Goal: Task Accomplishment & Management: Manage account settings

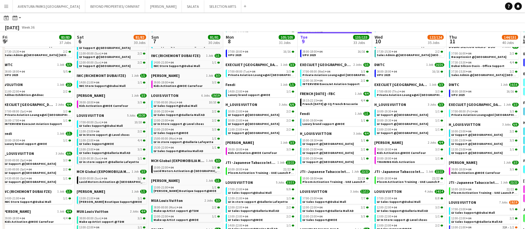
scroll to position [0, 189]
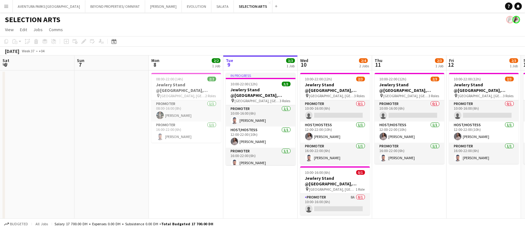
scroll to position [3, 0]
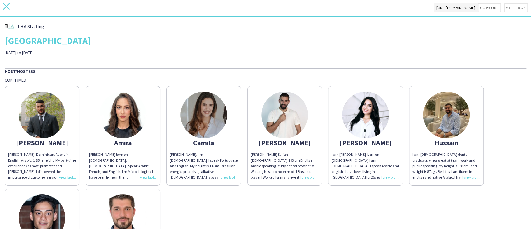
click at [6, 7] on icon "close" at bounding box center [6, 6] width 7 height 7
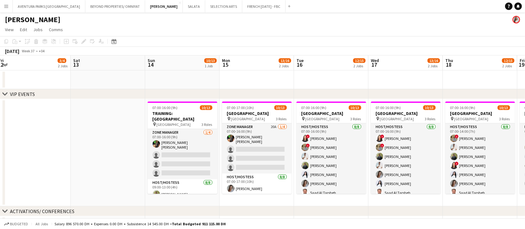
scroll to position [0, 302]
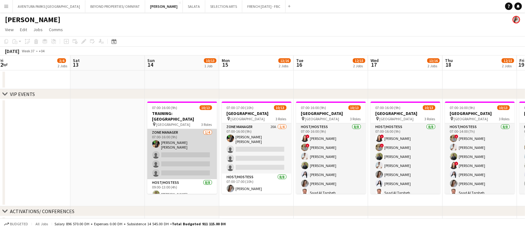
click at [173, 148] on app-card-role "Zone Manager 1/4 07:00-16:00 (9h) Christian Benjamin Amechi single-neutral-acti…" at bounding box center [182, 154] width 70 height 50
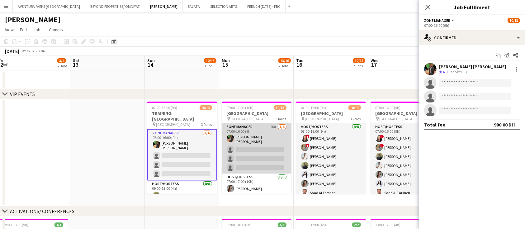
click at [260, 142] on app-card-role "Zone Manager 20A 1/4 07:00-16:00 (9h) Christian Benjamin Amechi single-neutral-…" at bounding box center [257, 148] width 70 height 50
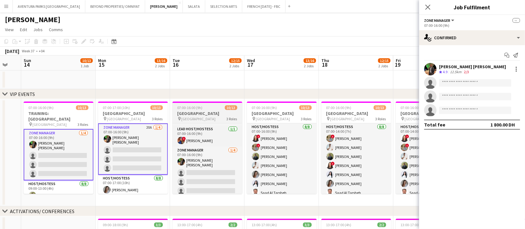
scroll to position [83, 0]
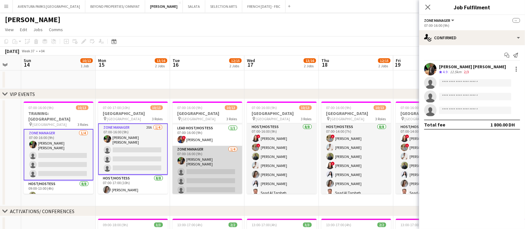
click at [211, 173] on app-card-role "Zone Manager 1/4 07:00-16:00 (9h) Christian Benjamin Amechi single-neutral-acti…" at bounding box center [207, 171] width 70 height 50
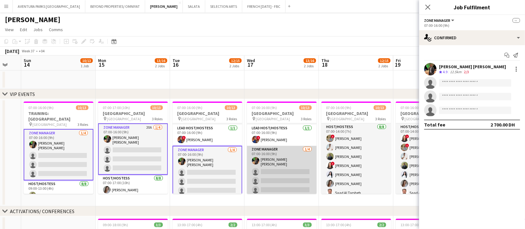
click at [278, 177] on app-card-role "Zone Manager 1/4 07:00-16:00 (9h) Christian Benjamin Amechi single-neutral-acti…" at bounding box center [282, 171] width 70 height 50
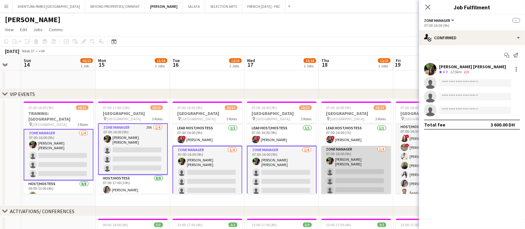
click at [346, 171] on app-card-role "Zone Manager 1/4 07:00-16:00 (9h) Christian Benjamin Amechi single-neutral-acti…" at bounding box center [356, 171] width 70 height 50
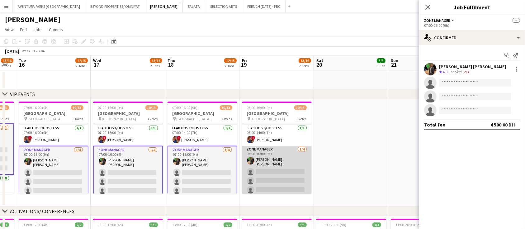
click at [275, 161] on app-card-role "Zone Manager 1/4 07:00-16:00 (9h) Christian Benjamin Amechi single-neutral-acti…" at bounding box center [277, 171] width 70 height 50
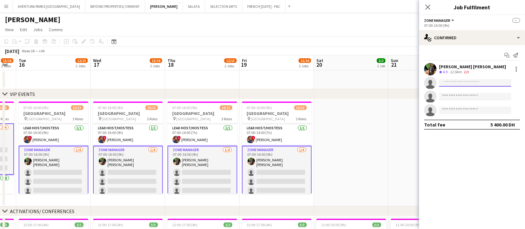
click at [453, 80] on input at bounding box center [475, 82] width 72 height 7
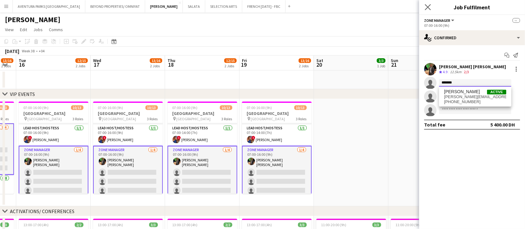
type input "*******"
click at [462, 96] on span "guilherme_weber@hotmail.com" at bounding box center [475, 96] width 62 height 5
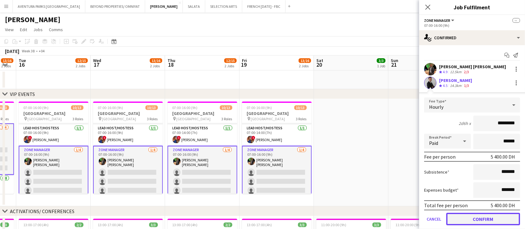
click at [488, 220] on button "Confirm" at bounding box center [483, 219] width 74 height 12
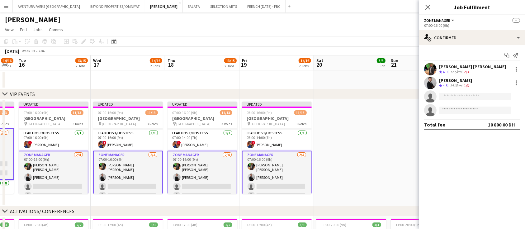
click at [448, 96] on input at bounding box center [475, 96] width 72 height 7
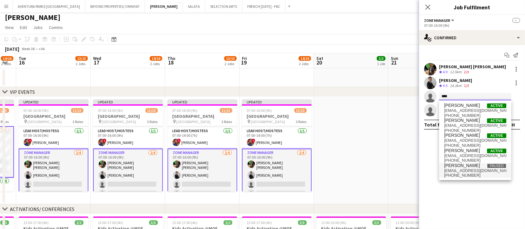
scroll to position [0, 0]
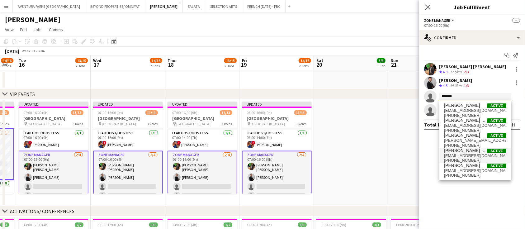
type input "*******"
click at [471, 150] on span "[PERSON_NAME] El [PERSON_NAME]" at bounding box center [465, 150] width 43 height 5
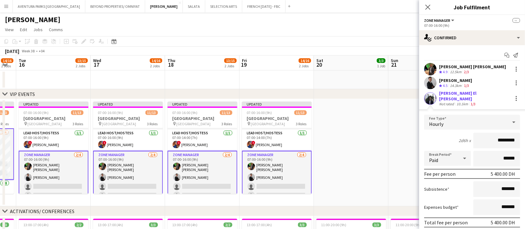
scroll to position [46, 0]
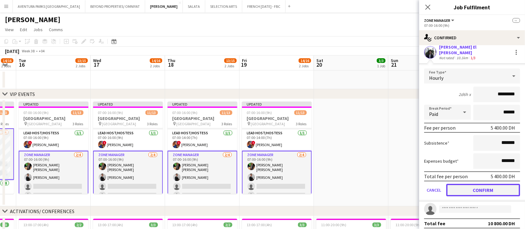
click at [483, 189] on button "Confirm" at bounding box center [483, 190] width 74 height 12
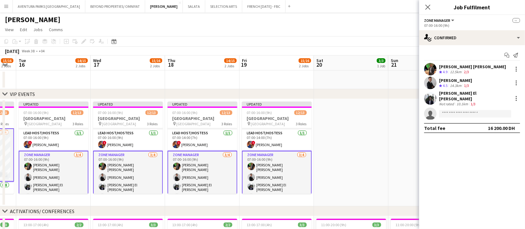
scroll to position [0, 0]
click at [453, 110] on input at bounding box center [475, 113] width 72 height 7
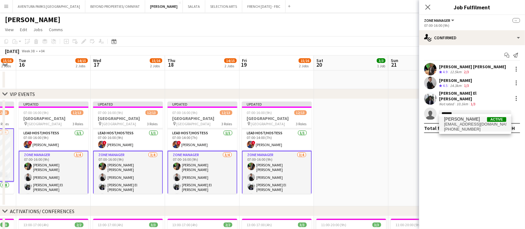
type input "*******"
click at [471, 122] on span "kbablani@gmail.com" at bounding box center [475, 124] width 62 height 5
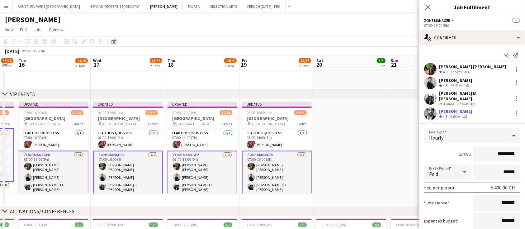
scroll to position [46, 0]
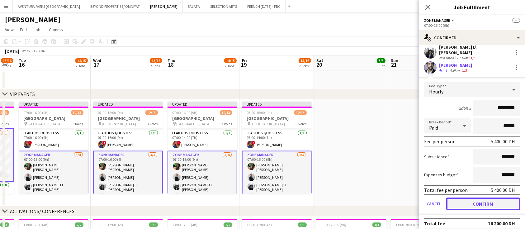
click at [476, 198] on button "Confirm" at bounding box center [483, 203] width 74 height 12
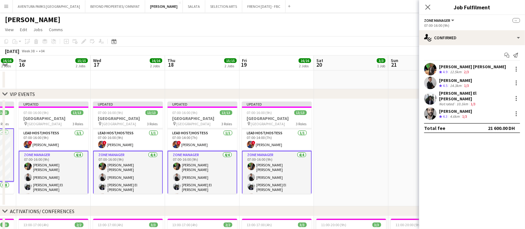
scroll to position [0, 0]
click at [377, 154] on app-date-cell at bounding box center [351, 152] width 74 height 107
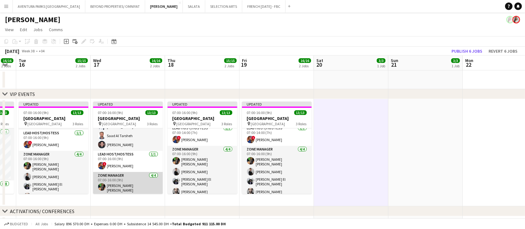
scroll to position [88, 0]
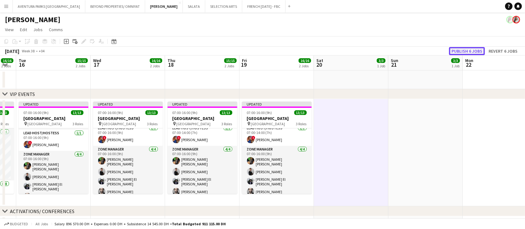
click at [466, 50] on button "Publish 6 jobs" at bounding box center [467, 51] width 36 height 8
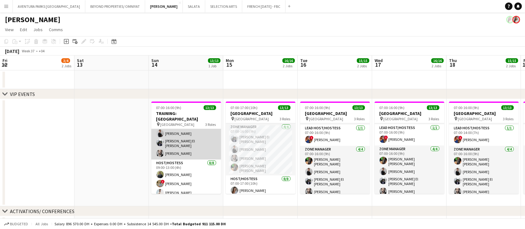
scroll to position [16, 0]
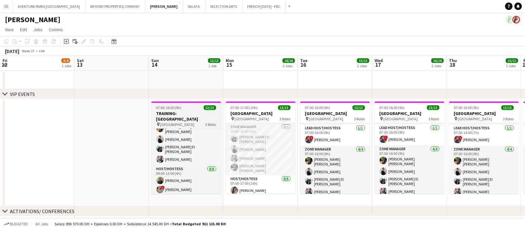
click at [187, 108] on div "07:00-16:00 (9h) 13/13" at bounding box center [186, 107] width 70 height 5
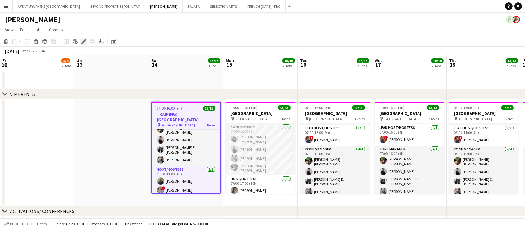
click at [82, 42] on icon at bounding box center [83, 41] width 3 height 3
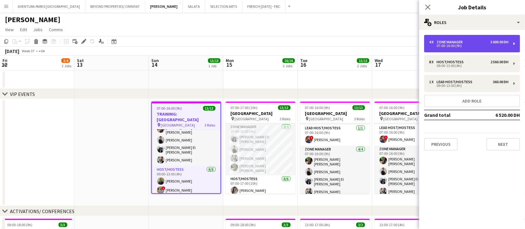
click at [449, 41] on div "Zone Manager" at bounding box center [450, 42] width 29 height 4
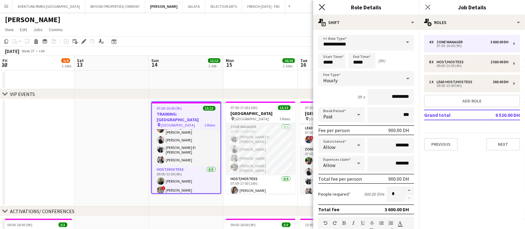
click at [323, 7] on icon "Close pop-in" at bounding box center [322, 7] width 6 height 6
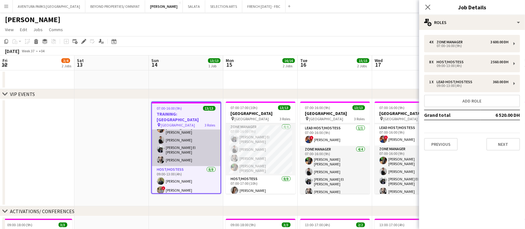
click at [199, 129] on app-card-role "Zone Manager 4/4 07:00-16:00 (9h) Christian Benjamin Amechi Guilherme Weber Oma…" at bounding box center [186, 140] width 68 height 52
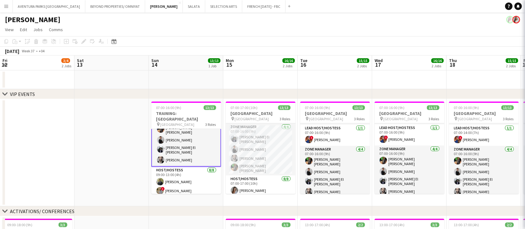
scroll to position [16, 0]
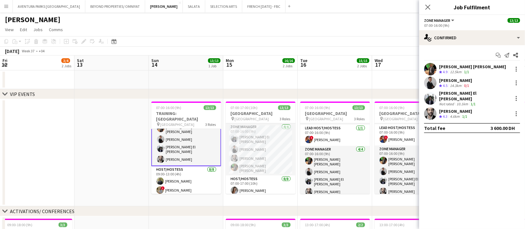
click at [433, 83] on app-user-avatar at bounding box center [430, 83] width 12 height 12
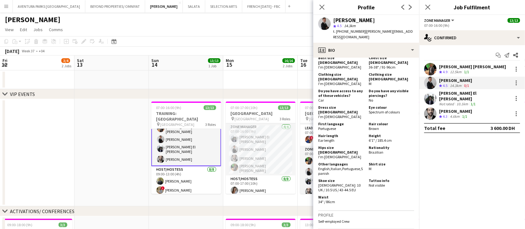
scroll to position [526, 0]
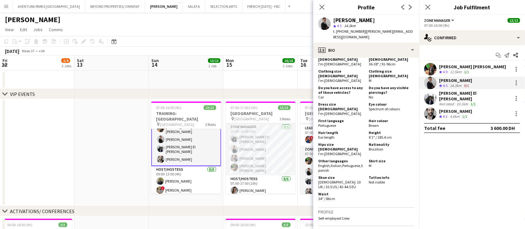
click at [439, 95] on div "[PERSON_NAME] El [PERSON_NAME]" at bounding box center [474, 95] width 71 height 11
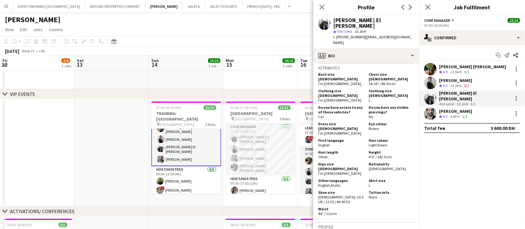
scroll to position [339, 0]
click at [432, 108] on app-user-avatar at bounding box center [430, 113] width 12 height 12
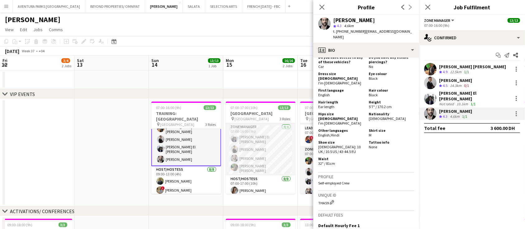
scroll to position [424, 0]
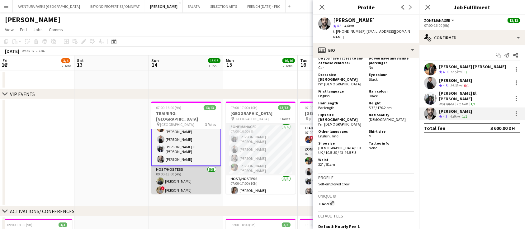
click at [180, 181] on app-card-role "Host/Hostess 8/8 09:00-13:00 (4h) Abdulkader Habra ! Hussain Almeshal George ch…" at bounding box center [186, 208] width 70 height 84
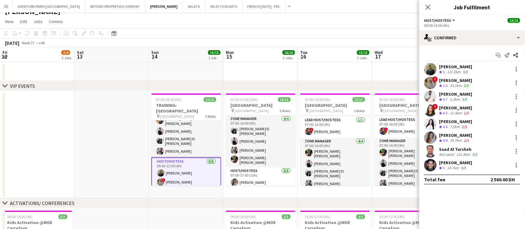
scroll to position [10, 0]
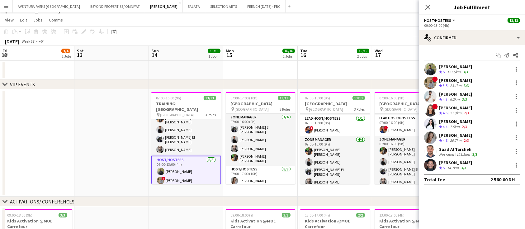
click at [431, 147] on app-user-avatar at bounding box center [430, 151] width 12 height 12
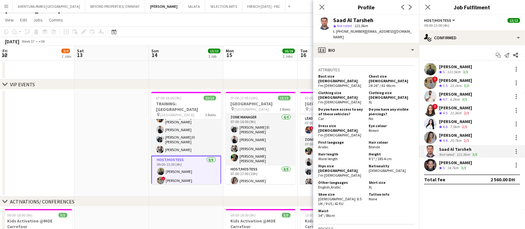
scroll to position [404, 0]
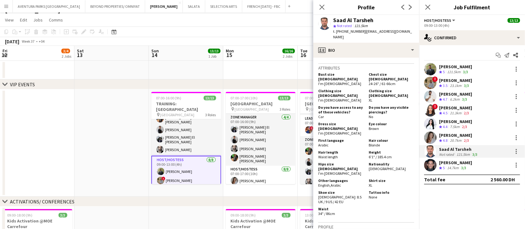
click at [438, 163] on div "Jarryn Van Dyk Crew rating 5 14.7km 3/3" at bounding box center [472, 165] width 106 height 12
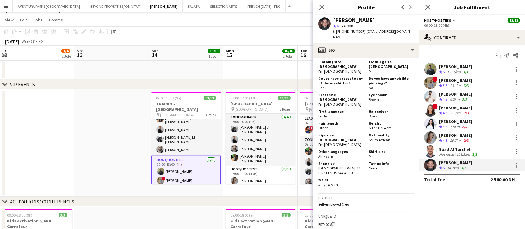
scroll to position [0, 0]
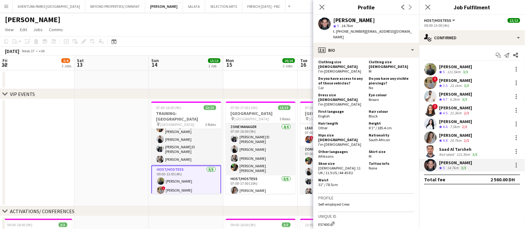
click at [439, 147] on div "Saad Al Tarsheh" at bounding box center [459, 149] width 40 height 6
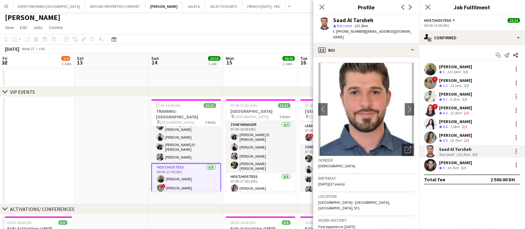
scroll to position [1, 0]
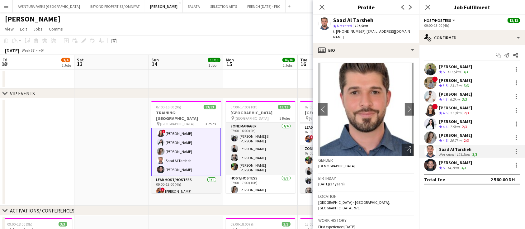
click at [186, 185] on app-card-role "Lead Host/Hostess 1/1 09:00-13:00 (4h) ! Salima Sad" at bounding box center [186, 186] width 70 height 21
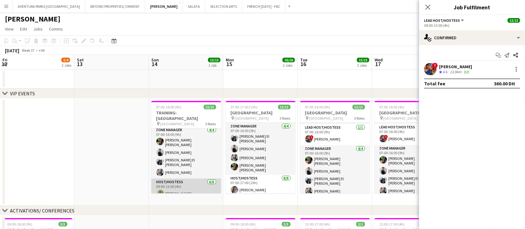
click at [186, 151] on app-card-role "Zone Manager 4/4 07:00-16:00 (9h) Christian Benjamin Amechi Guilherme Weber Oma…" at bounding box center [186, 152] width 70 height 52
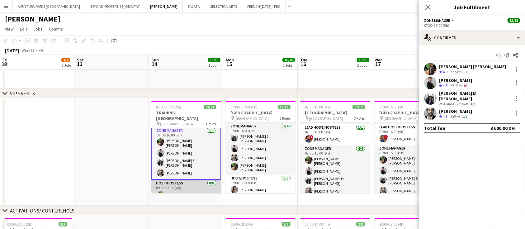
scroll to position [2, 0]
click at [441, 92] on div "[PERSON_NAME] El [PERSON_NAME]" at bounding box center [474, 95] width 71 height 11
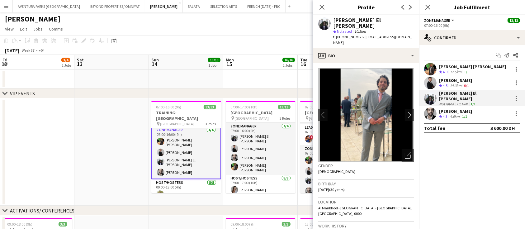
click at [458, 114] on div "4.6km" at bounding box center [454, 116] width 12 height 5
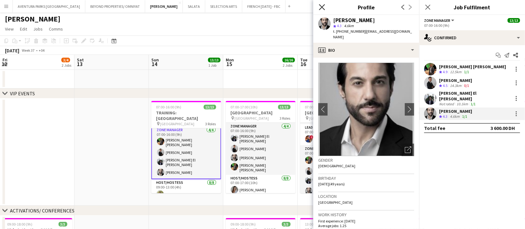
click at [322, 6] on icon "Close pop-in" at bounding box center [322, 7] width 6 height 6
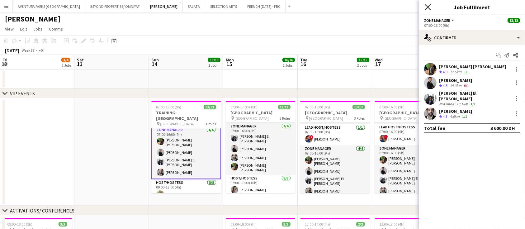
click at [425, 9] on icon "Close pop-in" at bounding box center [427, 7] width 6 height 6
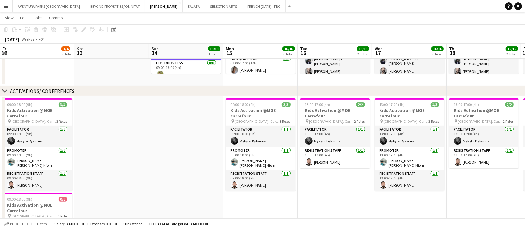
scroll to position [0, 0]
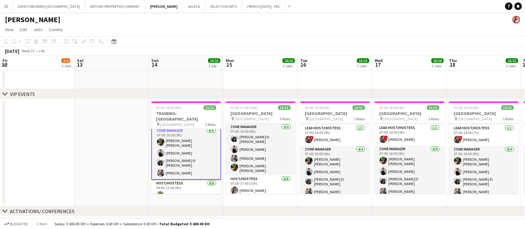
click at [224, 82] on app-date-cell at bounding box center [260, 79] width 74 height 19
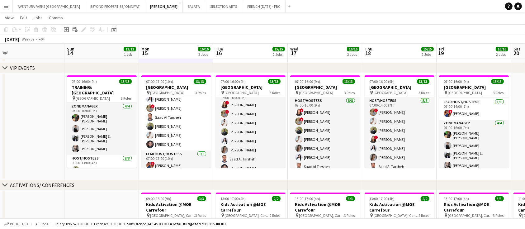
scroll to position [8, 0]
click at [241, 118] on app-card-role "Host/Hostess 8/8 07:00-16:00 (9h) ! Amira Malek ! Hussain Almeshal George charb…" at bounding box center [251, 131] width 70 height 84
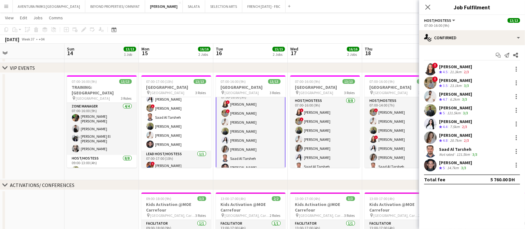
scroll to position [0, 158]
drag, startPoint x: 480, startPoint y: 110, endPoint x: 310, endPoint y: 53, distance: 179.8
click at [310, 53] on app-board-header-date "Wed 17 16/16 2 Jobs" at bounding box center [325, 51] width 74 height 15
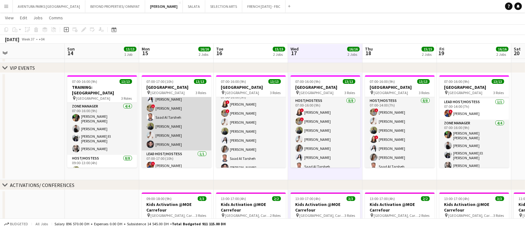
click at [174, 115] on app-card-role "Host/Hostess 8/8 07:00-17:00 (10h) Camila Rossato ! Amira Malek Ghada Butros ! …" at bounding box center [177, 108] width 70 height 84
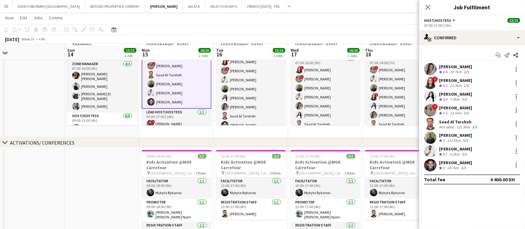
scroll to position [70, 0]
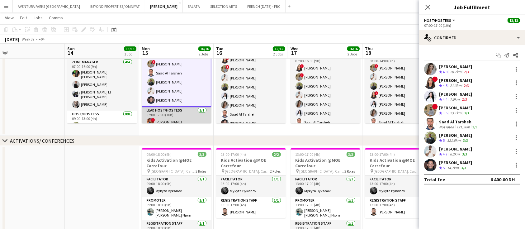
click at [171, 110] on app-card-role "Lead Host/Hostess 1/1 07:00-17:00 (10h) ! Salima Sad" at bounding box center [177, 117] width 70 height 21
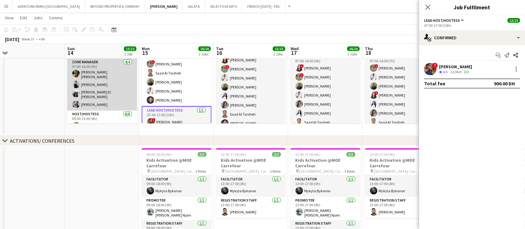
scroll to position [0, 0]
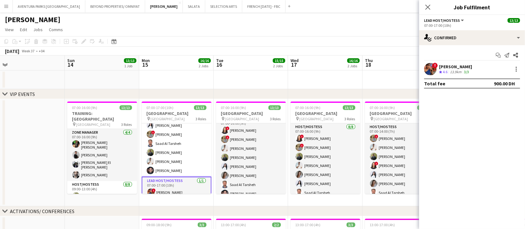
click at [257, 58] on app-board-header-date "Tue 16 15/15 2 Jobs" at bounding box center [250, 62] width 74 height 15
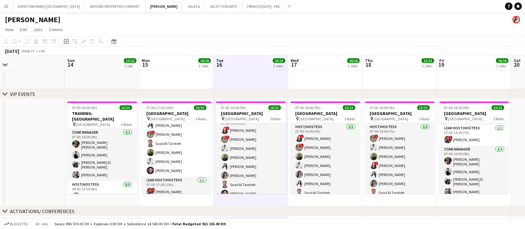
click at [444, 15] on div "[PERSON_NAME]" at bounding box center [262, 18] width 525 height 12
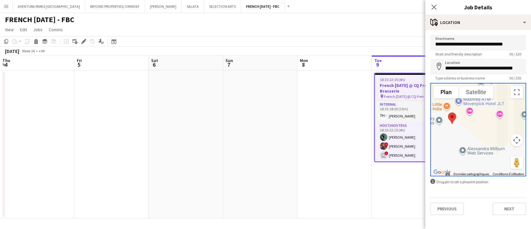
scroll to position [0, 214]
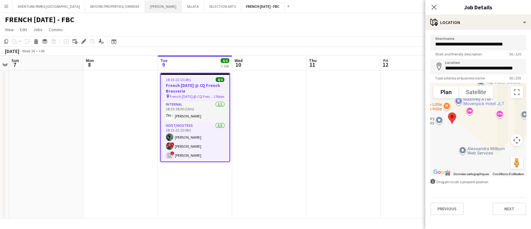
click at [145, 5] on button "JACK MORTON Close" at bounding box center [163, 6] width 37 height 12
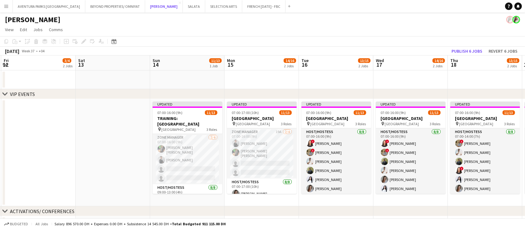
scroll to position [0, 302]
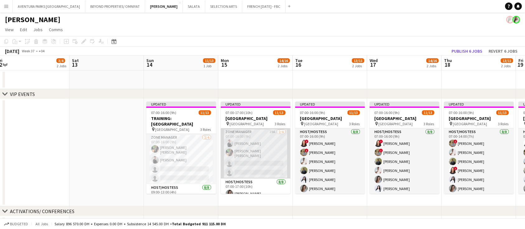
click at [247, 153] on app-card-role "Zone Manager 19A 2/4 07:00-16:00 (9h) Guilherme Weber Christian Benjamin Amechi…" at bounding box center [256, 153] width 70 height 50
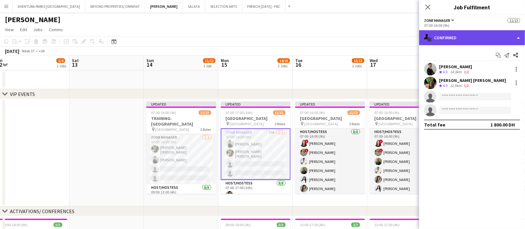
click at [447, 37] on div "single-neutral-actions-check-2 Confirmed" at bounding box center [472, 37] width 106 height 15
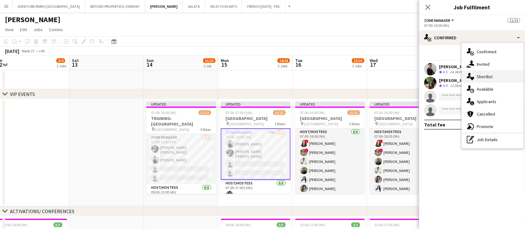
click at [494, 74] on div "single-neutral-actions-heart Shortlist" at bounding box center [493, 76] width 62 height 12
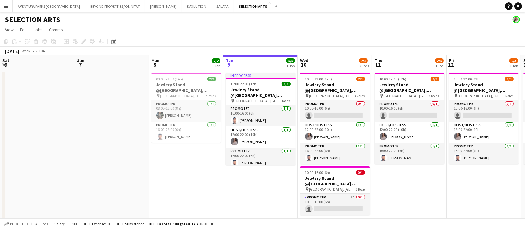
scroll to position [3, 0]
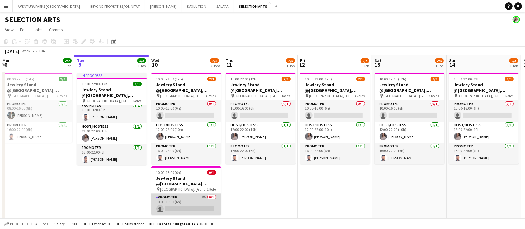
click at [177, 196] on app-card-role "Promoter 8A 0/1 10:00-16:00 (6h) single-neutral-actions" at bounding box center [186, 204] width 70 height 21
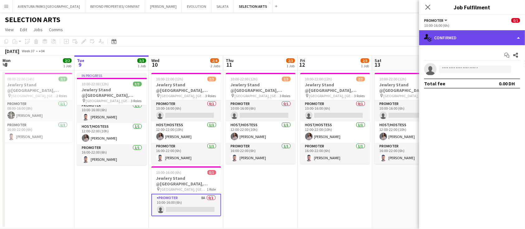
click at [460, 33] on div "single-neutral-actions-check-2 Confirmed" at bounding box center [472, 37] width 106 height 15
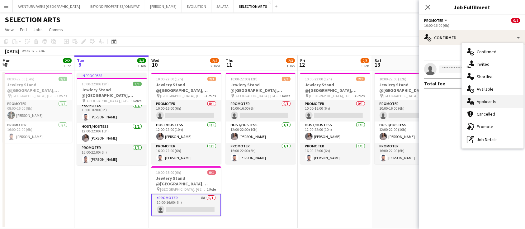
click at [495, 100] on span "Applicants" at bounding box center [486, 102] width 20 height 6
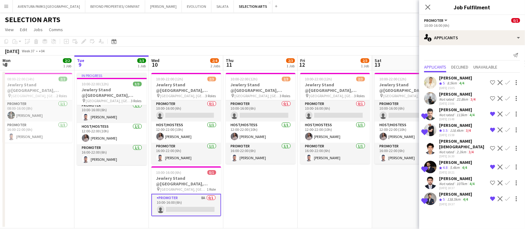
click at [446, 165] on span "4.8" at bounding box center [445, 167] width 5 height 5
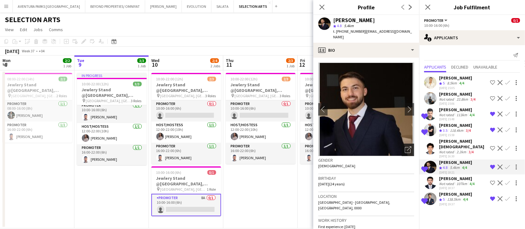
click at [405, 146] on icon "Open photos pop-in" at bounding box center [408, 149] width 7 height 7
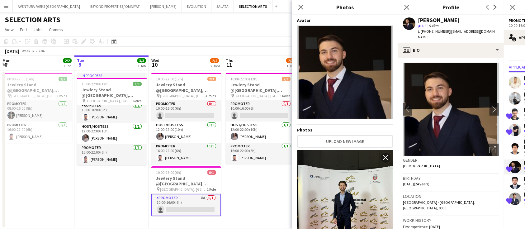
click at [356, 182] on img at bounding box center [345, 206] width 96 height 112
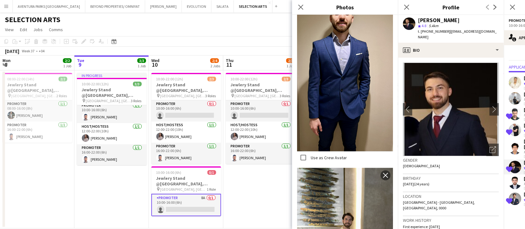
scroll to position [610, 0]
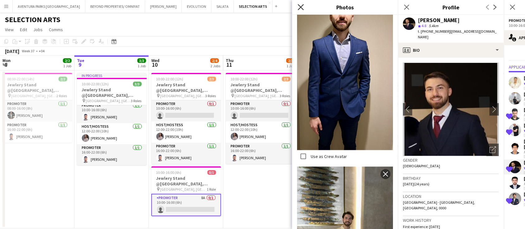
click at [298, 7] on icon "Close pop-in" at bounding box center [301, 7] width 6 height 6
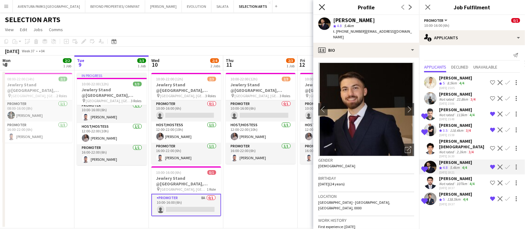
click at [322, 6] on icon "Close pop-in" at bounding box center [322, 7] width 6 height 6
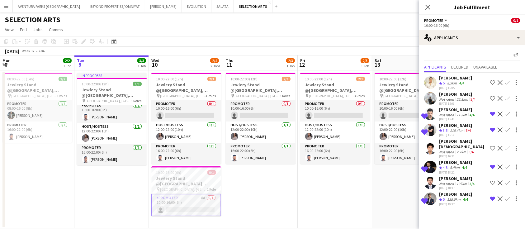
click at [460, 165] on div "5.4km" at bounding box center [454, 167] width 12 height 5
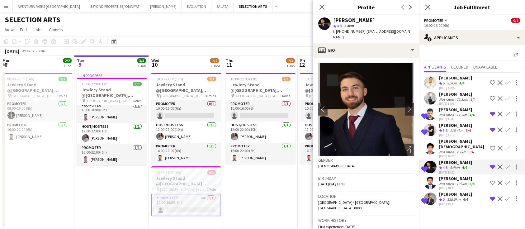
click at [268, 186] on app-date-cell "10:00-22:00 (12h) 2/3 Jewlery Stand @Galleria Mall, Abu Dhabi pin Galleria Mall…" at bounding box center [260, 149] width 74 height 158
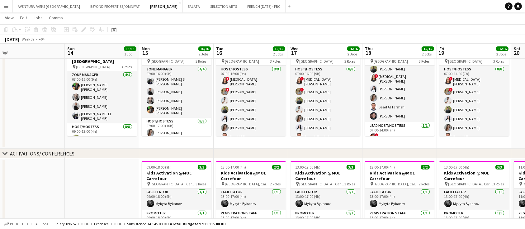
scroll to position [29, 0]
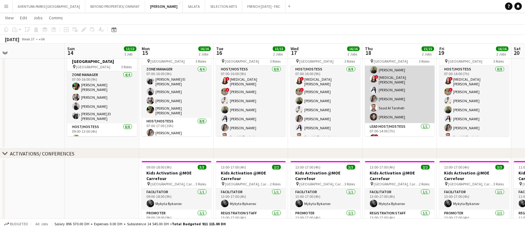
click at [397, 92] on app-card-role "Host/Hostess 8/8 07:00-14:00 (7h) ! Hussain Almeshal George charbel Mbayed Abdu…" at bounding box center [400, 80] width 70 height 86
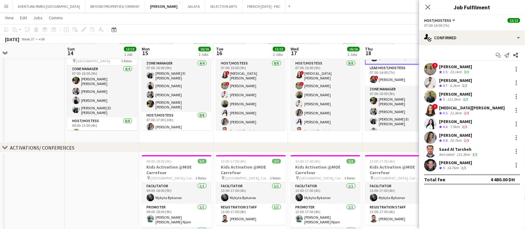
scroll to position [84, 0]
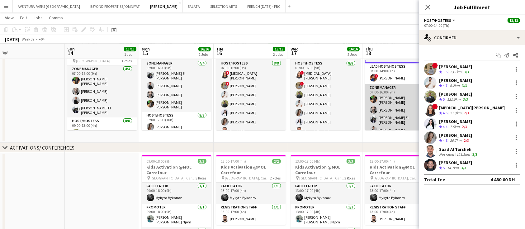
click at [382, 111] on app-card-role "Zone Manager 4/4 07:00-16:00 (9h) Christian Benjamin Amechi Kamlesh Bablani Oma…" at bounding box center [400, 110] width 70 height 52
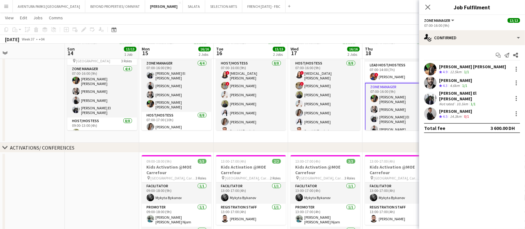
scroll to position [84, 0]
click at [192, 112] on app-card-role "Host/Hostess 8/8 07:00-17:00 (10h) Camila Rossato ! Amira Malek Ghada Butros ! …" at bounding box center [177, 155] width 70 height 86
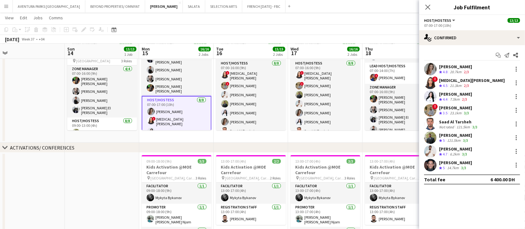
scroll to position [0, 0]
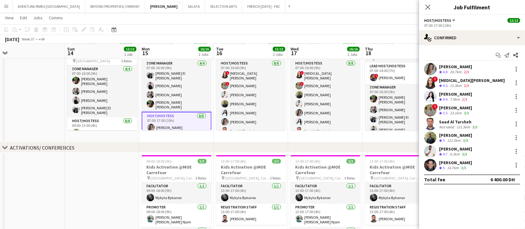
click at [175, 81] on app-card-role "Zone Manager 4/4 07:00-16:00 (9h) Omar El mourad Guilherme Weber Kamlesh Bablan…" at bounding box center [177, 86] width 70 height 52
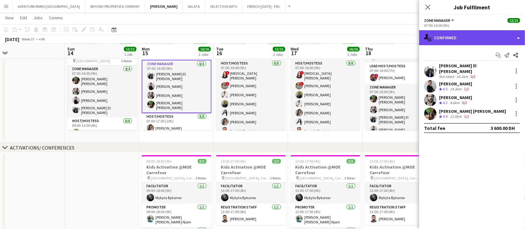
click at [466, 36] on div "single-neutral-actions-check-2 Confirmed" at bounding box center [472, 37] width 106 height 15
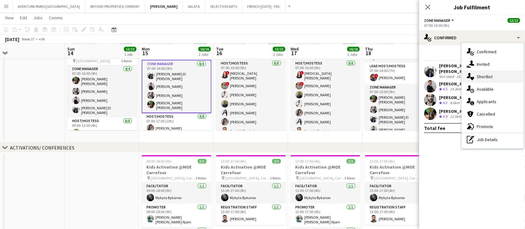
click at [494, 76] on div "single-neutral-actions-heart Shortlist" at bounding box center [493, 76] width 62 height 12
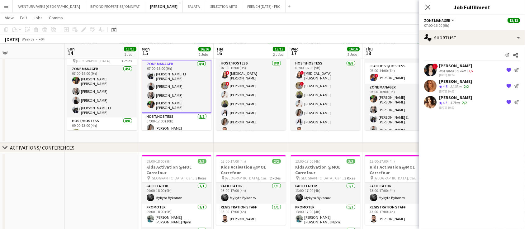
click at [433, 86] on app-user-avatar at bounding box center [430, 86] width 12 height 12
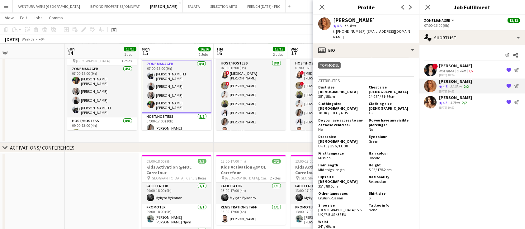
scroll to position [287, 0]
click at [323, 5] on icon "Close pop-in" at bounding box center [322, 7] width 6 height 6
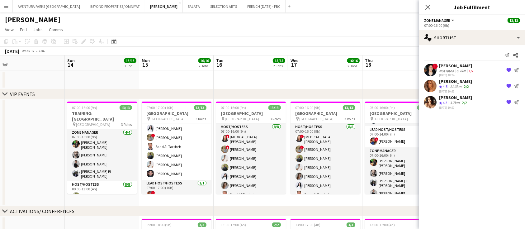
scroll to position [84, 0]
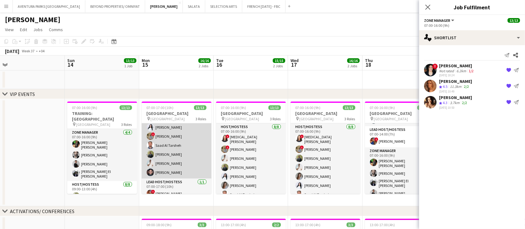
click at [178, 152] on app-card-role "Host/Hostess 8/8 07:00-17:00 (10h) Camila Rossato ! Amira Malek Ghada Butros ! …" at bounding box center [177, 135] width 70 height 86
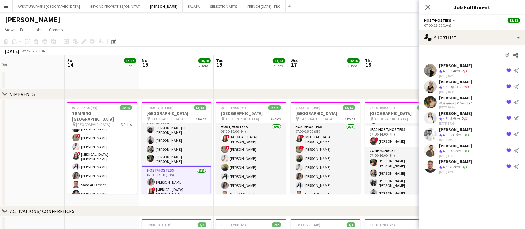
scroll to position [68, 0]
click at [107, 157] on app-card-role "Host/Hostess 8/8 09:00-13:00 (4h) Abdulkader Habra ! Hussain Almeshal George ch…" at bounding box center [102, 156] width 70 height 86
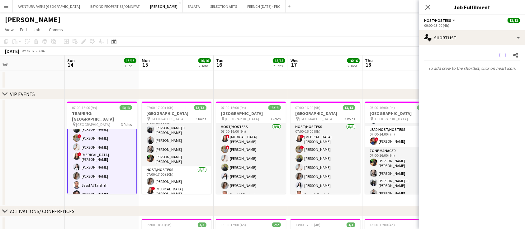
scroll to position [68, 0]
click at [425, 10] on icon at bounding box center [427, 7] width 6 height 6
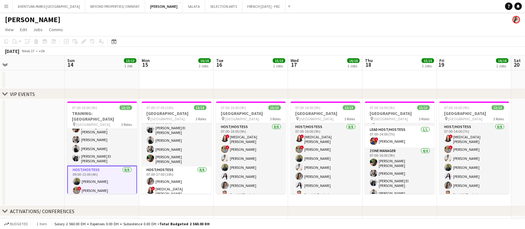
scroll to position [15, 0]
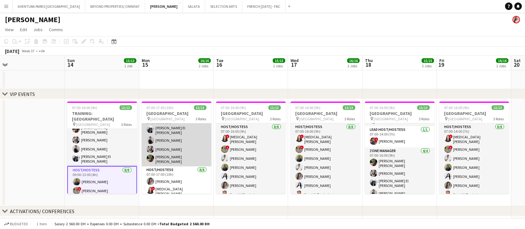
click at [169, 141] on app-card-role "Zone Manager 4/4 07:00-16:00 (9h) Omar El mourad Guilherme Weber Kamlesh Bablan…" at bounding box center [177, 140] width 70 height 52
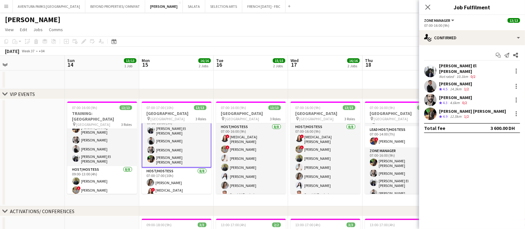
scroll to position [10, 0]
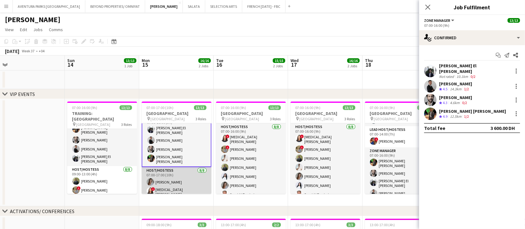
click at [184, 167] on app-card-role "Host/Hostess 8/8 07:00-17:00 (10h) Camila Rossato ! Amira Malek Ghada Butros ! …" at bounding box center [177, 210] width 70 height 86
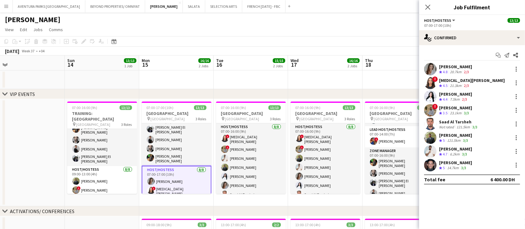
scroll to position [9, 0]
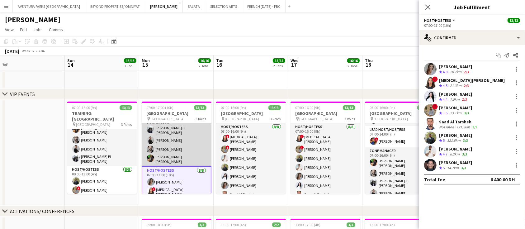
click at [173, 136] on app-card-role "Zone Manager 4/4 07:00-16:00 (9h) Omar El mourad Guilherme Weber Kamlesh Bablan…" at bounding box center [177, 140] width 70 height 52
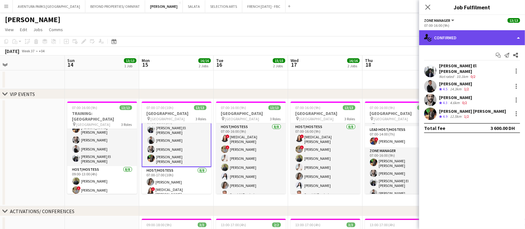
click at [467, 39] on div "single-neutral-actions-check-2 Confirmed" at bounding box center [472, 37] width 106 height 15
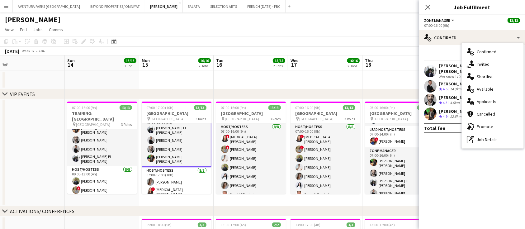
click at [450, 146] on mat-expansion-panel "check Confirmed Start chat Send notification Share Omar El mourad Not rated 10.…" at bounding box center [472, 137] width 106 height 184
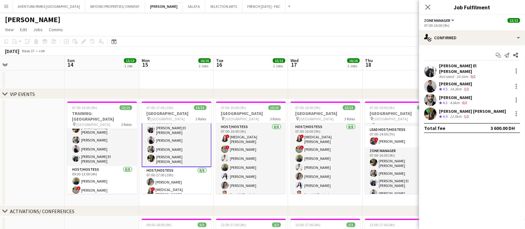
click at [380, 84] on app-date-cell at bounding box center [399, 79] width 74 height 19
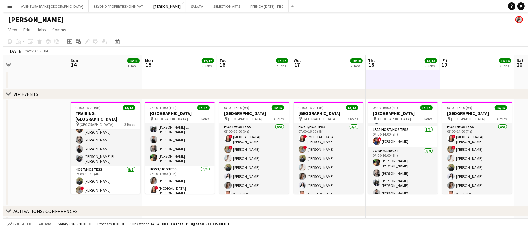
scroll to position [9, 0]
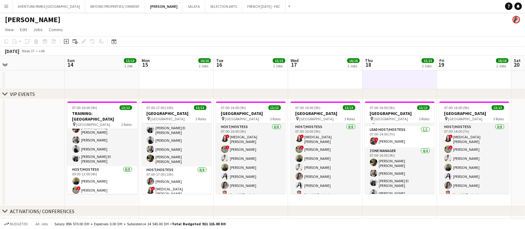
click at [361, 96] on div "chevron-right VIP EVENTS" at bounding box center [262, 94] width 525 height 10
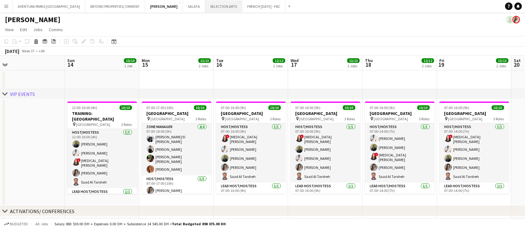
click at [205, 7] on button "SELECTION ARTS Close" at bounding box center [223, 6] width 37 height 12
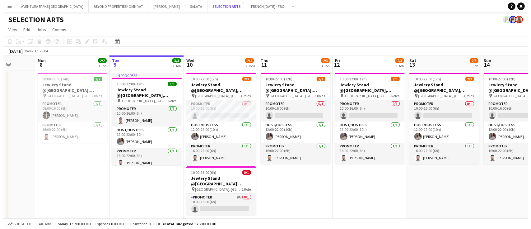
scroll to position [0, 190]
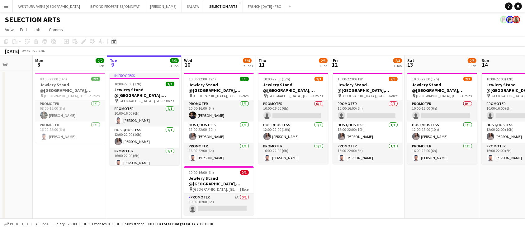
click at [440, 190] on app-date-cell "10:00-22:00 (12h) 2/3 Jewlery Stand @[GEOGRAPHIC_DATA], [GEOGRAPHIC_DATA] pin […" at bounding box center [442, 149] width 74 height 159
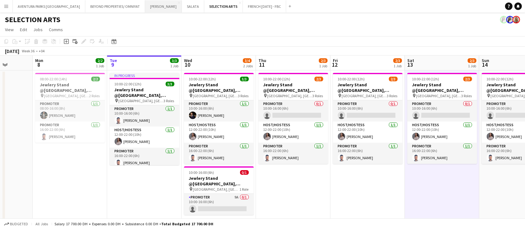
click at [145, 8] on button "JACK MORTON Close" at bounding box center [163, 6] width 37 height 12
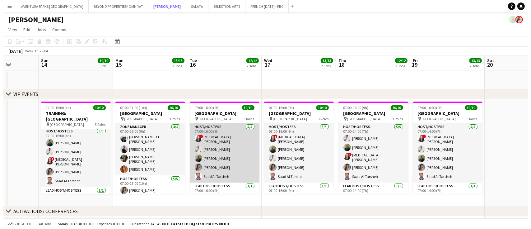
scroll to position [0, 265]
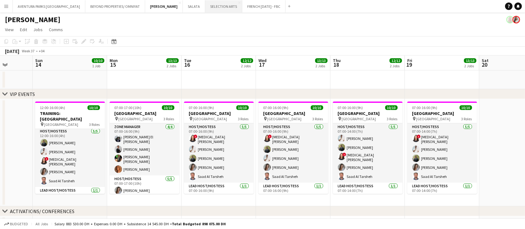
click at [205, 7] on button "SELECTION ARTS Close" at bounding box center [223, 6] width 37 height 12
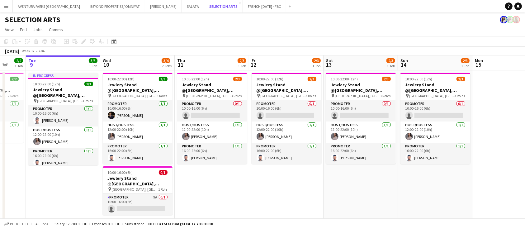
scroll to position [0, 198]
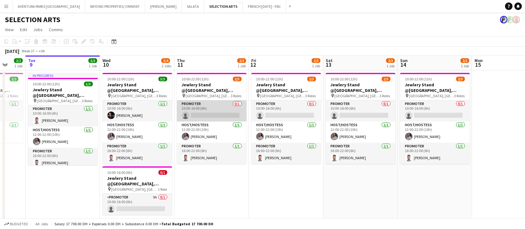
click at [196, 111] on app-card-role "Promoter 0/1 10:00-16:00 (6h) single-neutral-actions" at bounding box center [212, 110] width 70 height 21
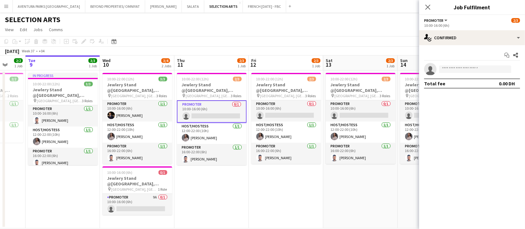
click at [206, 185] on app-date-cell "10:00-22:00 (12h) 2/3 Jewlery Stand @[GEOGRAPHIC_DATA], [GEOGRAPHIC_DATA] pin […" at bounding box center [211, 149] width 74 height 158
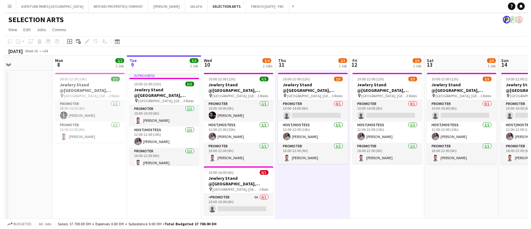
scroll to position [0, 173]
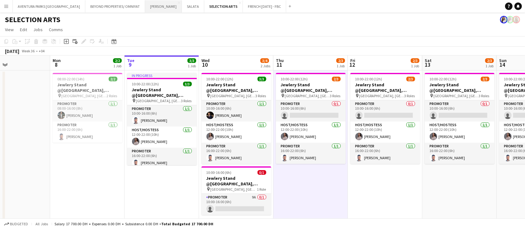
click at [145, 8] on button "JACK MORTON Close" at bounding box center [163, 6] width 37 height 12
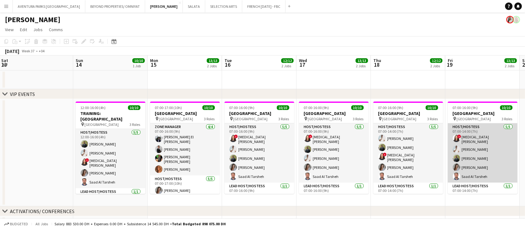
click at [463, 156] on app-card-role "Host/Hostess 5/5 07:00-14:00 (7h) ! Amira Malek George charbel Mbayed Abdulkade…" at bounding box center [483, 152] width 70 height 59
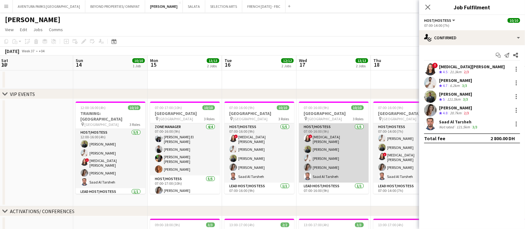
scroll to position [56, 0]
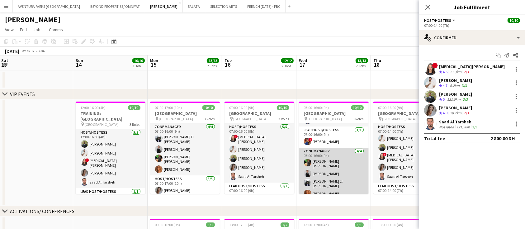
click at [321, 162] on app-card-role "Zone Manager 4/4 07:00-16:00 (9h) Christian Benjamin Amechi Guilherme Weber Oma…" at bounding box center [334, 174] width 70 height 52
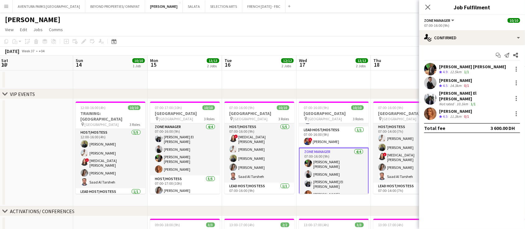
click at [446, 110] on div "[PERSON_NAME]" at bounding box center [455, 111] width 33 height 6
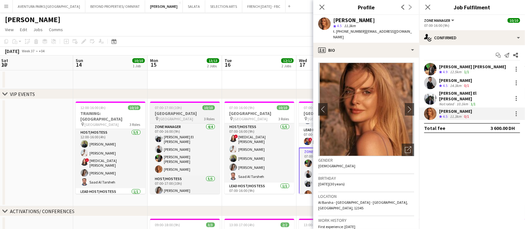
click at [181, 113] on h3 "[GEOGRAPHIC_DATA]" at bounding box center [185, 113] width 70 height 6
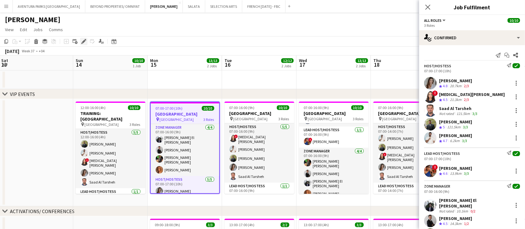
click at [83, 40] on icon "Edit" at bounding box center [83, 41] width 5 height 5
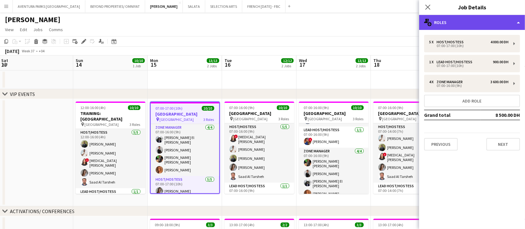
click at [468, 27] on div "multiple-users-add Roles" at bounding box center [472, 22] width 106 height 15
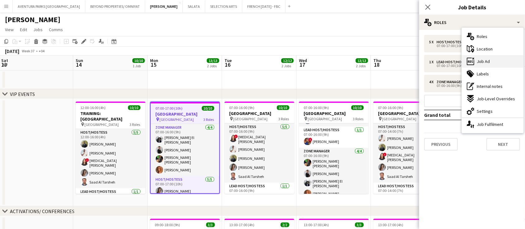
click at [492, 66] on div "ads-window Job Ad" at bounding box center [493, 61] width 62 height 12
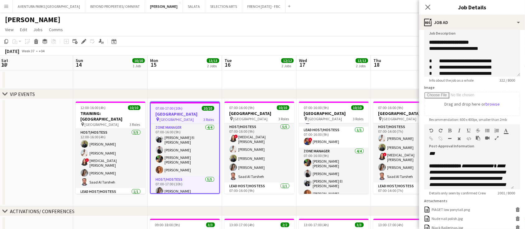
scroll to position [97, 0]
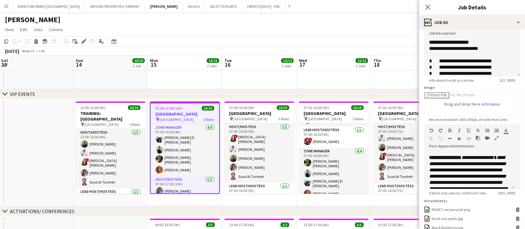
click at [385, 77] on app-date-cell at bounding box center [408, 79] width 74 height 19
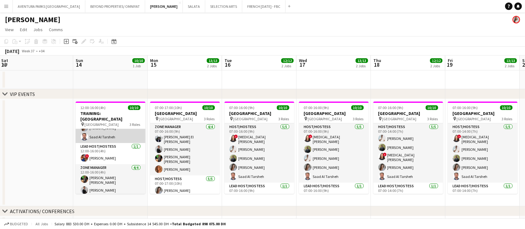
scroll to position [45, 0]
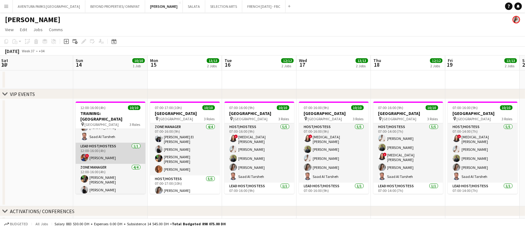
click at [112, 153] on app-card-role "Lead Host/Hostess 1/1 12:00-16:00 (4h) ! Salima Sad" at bounding box center [111, 153] width 70 height 21
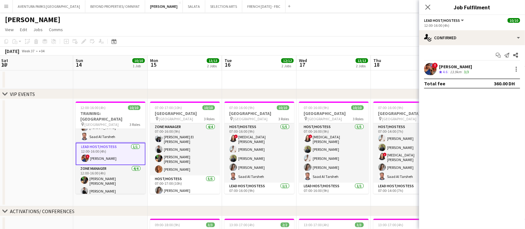
click at [429, 69] on app-user-avatar at bounding box center [430, 69] width 12 height 12
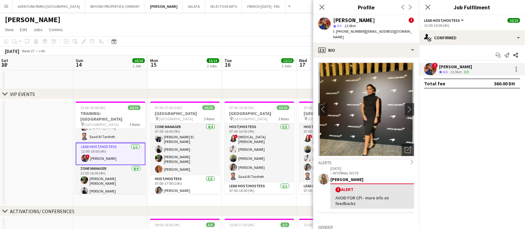
click at [368, 110] on img at bounding box center [366, 109] width 96 height 93
click at [405, 106] on app-icon "chevron-right" at bounding box center [410, 109] width 10 height 7
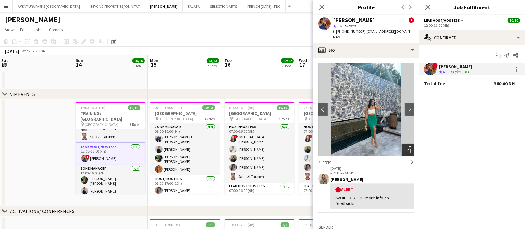
click at [405, 146] on icon "Open photos pop-in" at bounding box center [408, 149] width 7 height 7
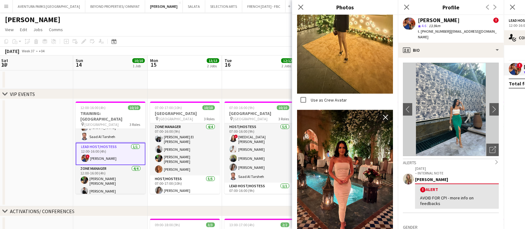
scroll to position [1004, 0]
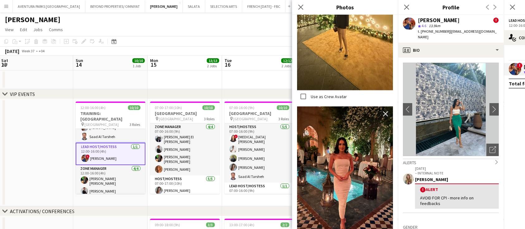
click at [342, 106] on img at bounding box center [345, 170] width 96 height 128
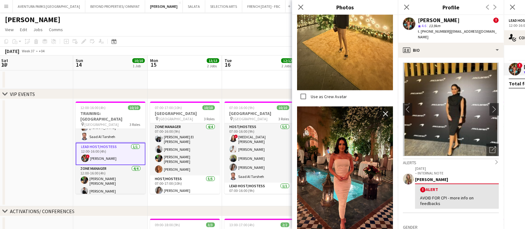
click at [343, 114] on img at bounding box center [345, 170] width 96 height 128
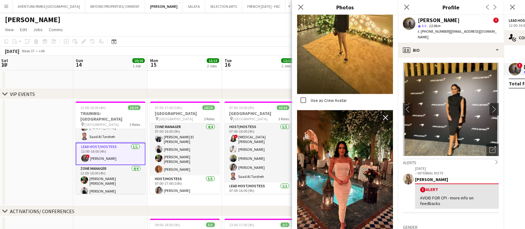
click at [339, 129] on img at bounding box center [345, 174] width 96 height 128
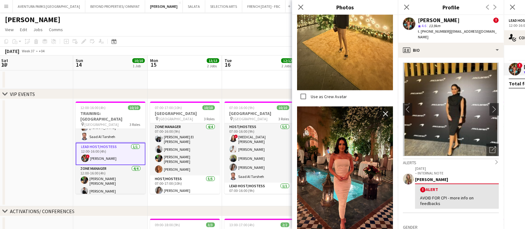
click at [339, 134] on img at bounding box center [345, 170] width 96 height 128
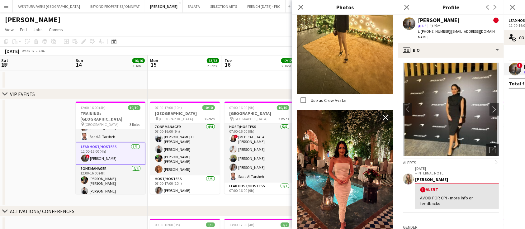
click at [489, 146] on icon "Open photos pop-in" at bounding box center [492, 149] width 7 height 7
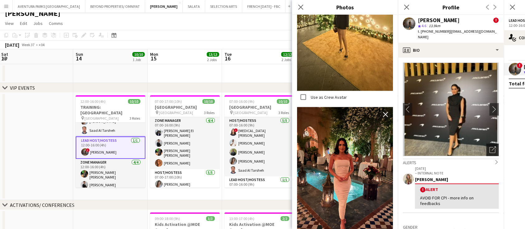
scroll to position [0, 0]
click at [303, 8] on icon "Close pop-in" at bounding box center [301, 7] width 6 height 6
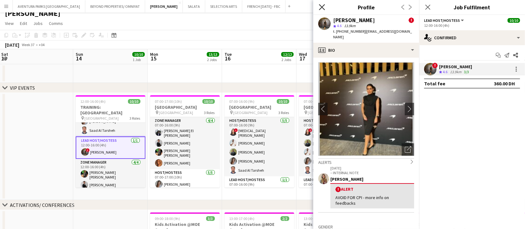
click at [323, 9] on icon "Close pop-in" at bounding box center [322, 7] width 6 height 6
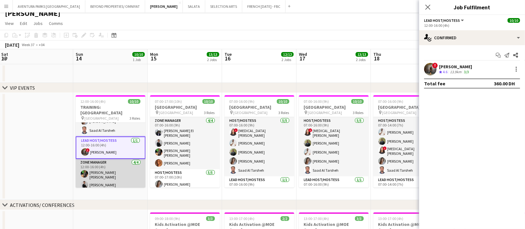
click at [109, 169] on app-card-role "Zone Manager 4/4 12:00-16:00 (4h) Christian Benjamin Amechi Guilherme Weber Oma…" at bounding box center [111, 185] width 70 height 52
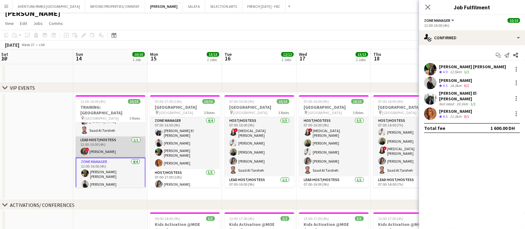
scroll to position [0, 0]
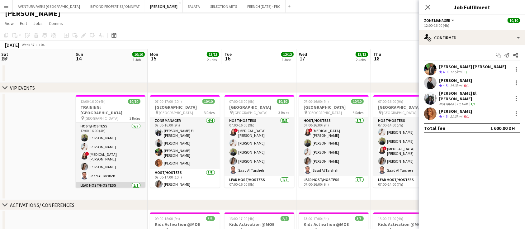
click at [105, 139] on app-card-role "Host/Hostess 5/5 12:00-16:00 (4h) Abdulkader Habra George charbel Mbayed ! Amir…" at bounding box center [111, 152] width 70 height 59
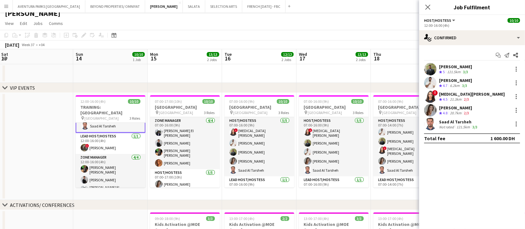
scroll to position [63, 0]
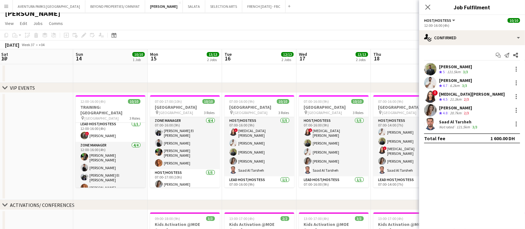
click at [316, 63] on app-board-header-date "Wed 17 13/13 2 Jobs" at bounding box center [333, 56] width 74 height 15
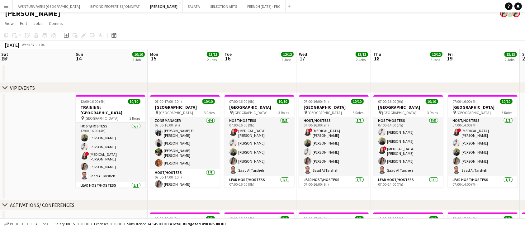
scroll to position [0, 0]
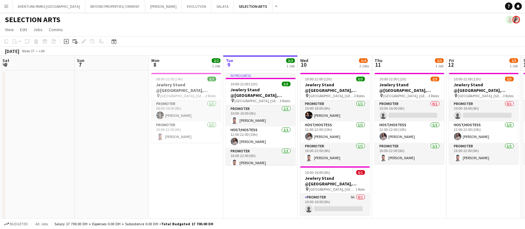
scroll to position [0, 149]
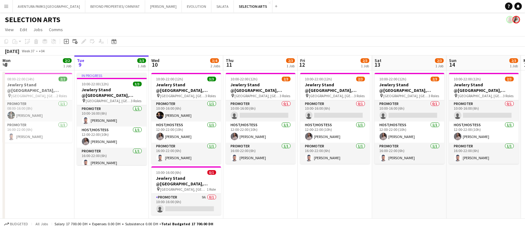
click at [4, 7] on app-icon "Menu" at bounding box center [6, 6] width 5 height 5
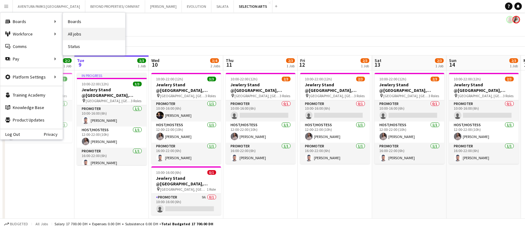
click at [91, 33] on link "All jobs" at bounding box center [94, 34] width 62 height 12
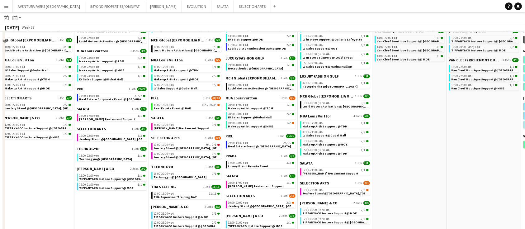
scroll to position [373, 0]
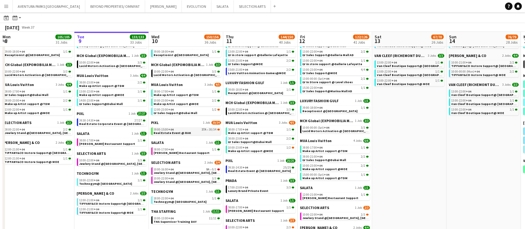
click at [167, 129] on span "09:00-15:00 +04" at bounding box center [164, 129] width 20 height 3
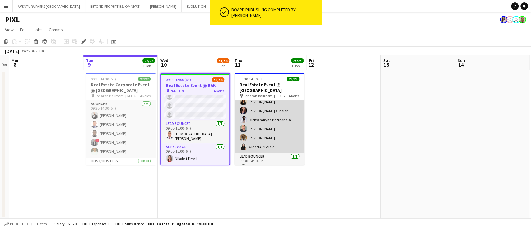
scroll to position [209, 0]
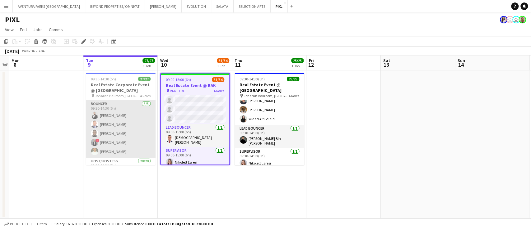
click at [120, 106] on app-card-role "Bouncer [DATE] 09:30-14:30 (5h) [PERSON_NAME] [PERSON_NAME] [PERSON_NAME] ! [PE…" at bounding box center [121, 128] width 70 height 57
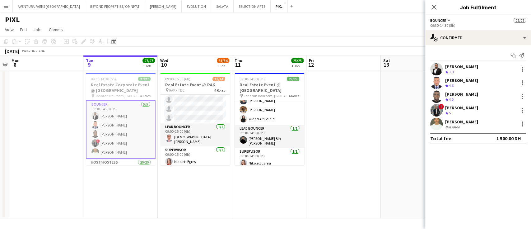
scroll to position [285, 0]
click at [467, 70] on div "11.3km" at bounding box center [462, 71] width 14 height 5
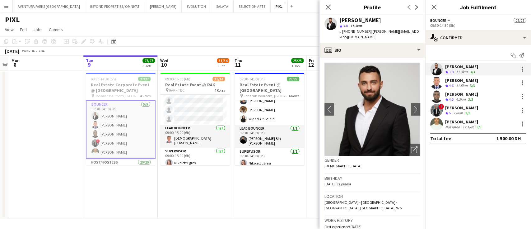
click at [465, 96] on div "David Adebayo" at bounding box center [461, 94] width 33 height 6
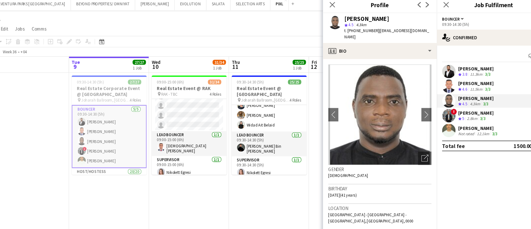
click at [463, 109] on div "Hassan Elasfory" at bounding box center [461, 108] width 33 height 6
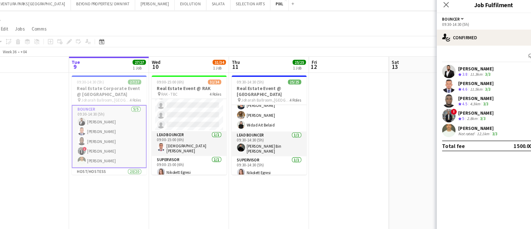
click at [454, 108] on div "Hassan Elasfory" at bounding box center [461, 108] width 33 height 6
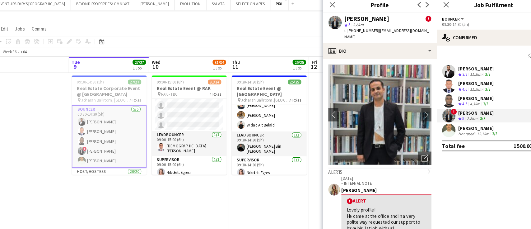
click at [457, 122] on div "Adnan Bouhsen" at bounding box center [464, 122] width 38 height 6
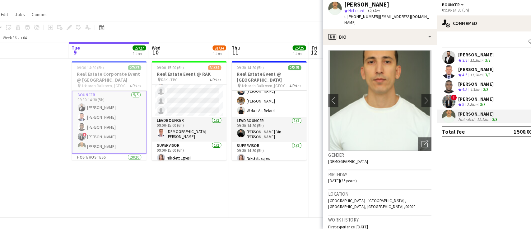
scroll to position [0, 0]
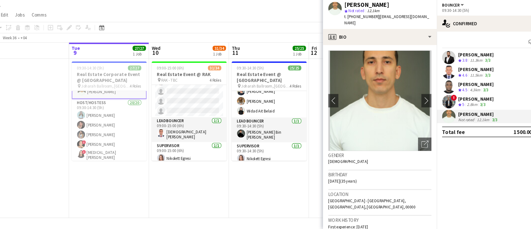
click at [105, 134] on app-card-role "Host/Hostess 20/20 09:30-14:30 (5h) Maryna Tsypar Sahel Rahimi Kseniya Papova !…" at bounding box center [121, 205] width 70 height 195
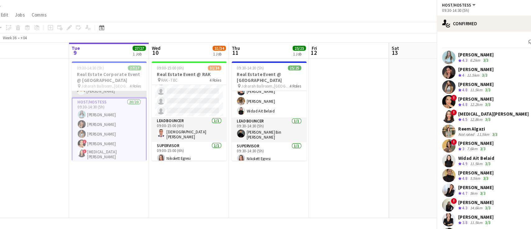
scroll to position [50, 0]
click at [457, 68] on div "Maryna Tsypar" at bounding box center [461, 67] width 33 height 6
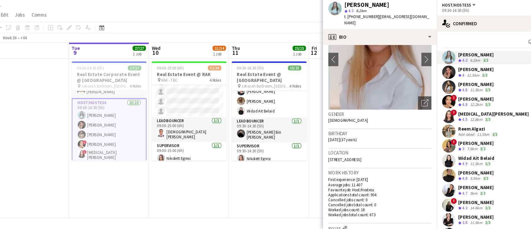
scroll to position [0, 0]
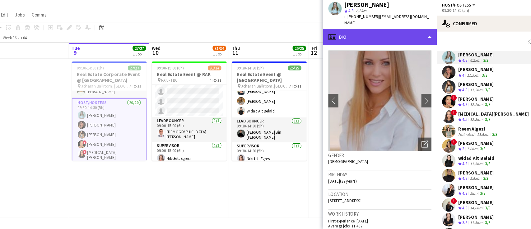
click at [370, 43] on div "profile Bio" at bounding box center [373, 50] width 106 height 15
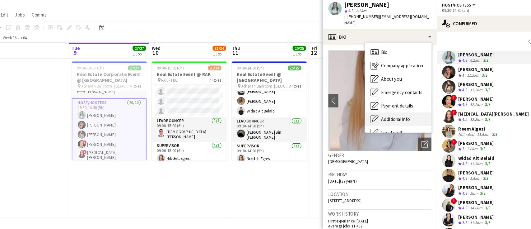
click at [388, 124] on span "Additional info" at bounding box center [387, 127] width 27 height 6
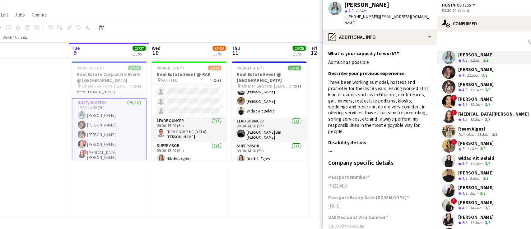
scroll to position [90, 0]
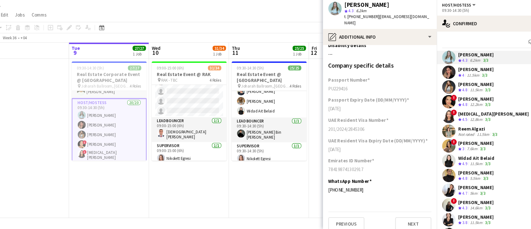
click at [450, 84] on span "4" at bounding box center [450, 85] width 2 height 5
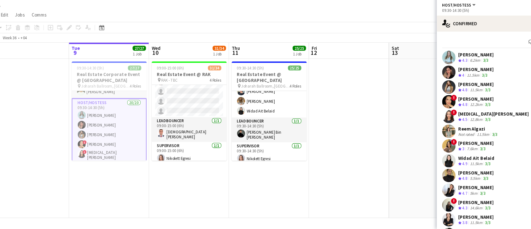
click at [442, 83] on app-user-avatar at bounding box center [436, 83] width 12 height 12
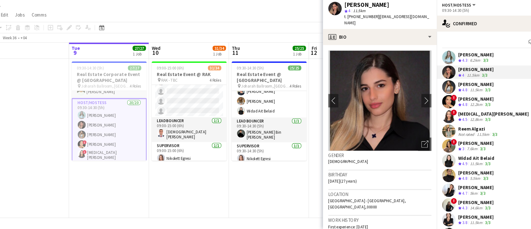
click at [444, 94] on div "Kseniya Papova Crew rating 4.8 11.5km 3/3" at bounding box center [478, 96] width 106 height 12
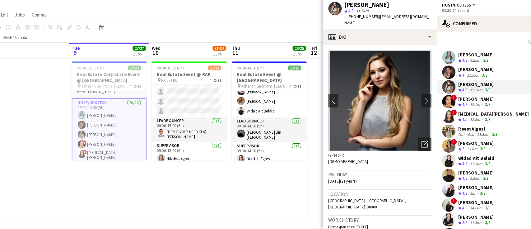
click at [454, 108] on div "Carolina Alvarez" at bounding box center [461, 108] width 33 height 6
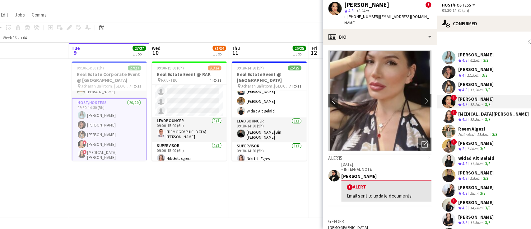
click at [461, 122] on div "[PERSON_NAME]" at bounding box center [478, 122] width 66 height 6
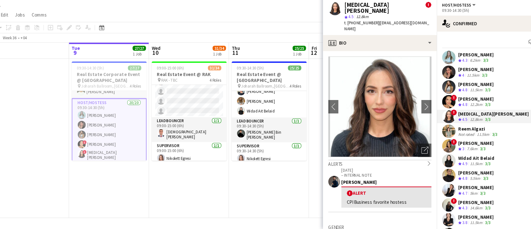
click at [463, 135] on div "Reem Algazi" at bounding box center [464, 136] width 38 height 6
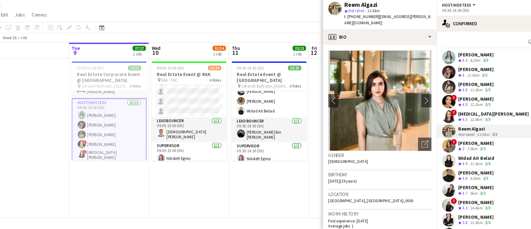
click at [466, 152] on app-skills-label "3/3" at bounding box center [468, 154] width 5 height 5
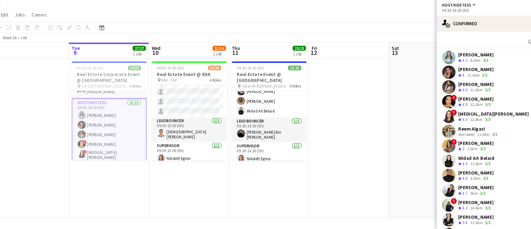
click at [460, 162] on div "Widad Ait Belaid" at bounding box center [462, 163] width 34 height 6
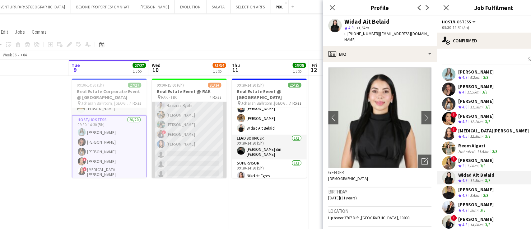
scroll to position [208, 0]
click at [193, 129] on app-card-role "Host/Hostess 42A 22/25 09:00-15:00 (6h) Maryna Ratkevych Yana Lazareva Zane Fra…" at bounding box center [195, 82] width 70 height 240
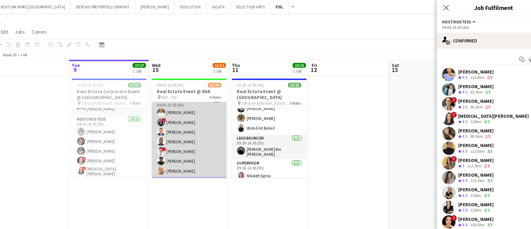
scroll to position [0, 0]
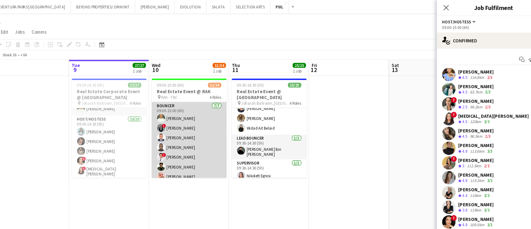
click at [199, 109] on app-card-role "Bouncer 7/7 09:00-15:00 (6h) Adnan Bouhsen ! Hassan Elasfory Victor odinaka Ndu…" at bounding box center [195, 132] width 70 height 75
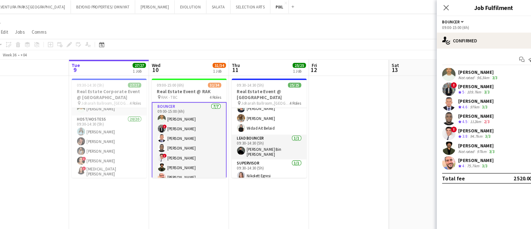
click at [456, 70] on div "Not rated" at bounding box center [453, 72] width 16 height 5
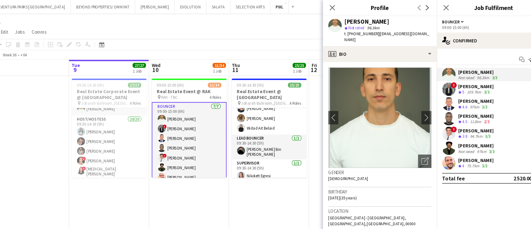
click at [457, 76] on div "Adnan Bouhsen Not rated 96.3km 3/3 ! Hassan Elasfory Crew rating 5 109.7km 3/3 …" at bounding box center [478, 110] width 106 height 95
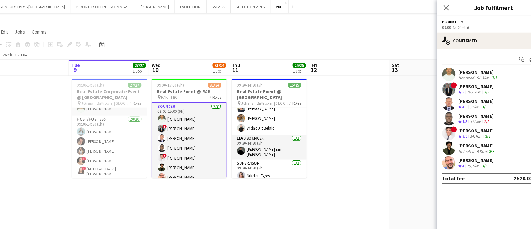
click at [469, 124] on div "Neil Ainceri" at bounding box center [461, 122] width 33 height 6
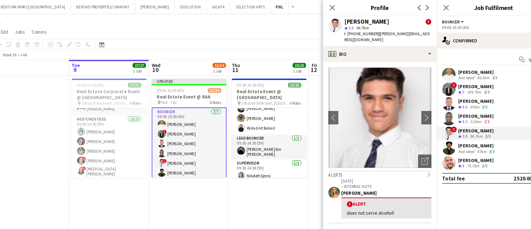
click at [470, 138] on div "97km" at bounding box center [467, 140] width 11 height 5
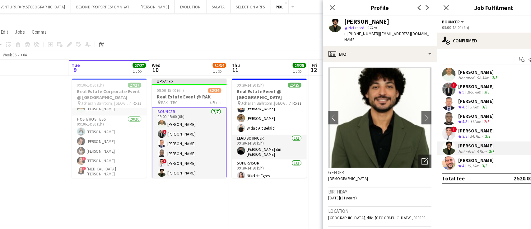
click at [472, 154] on app-skills-label "3/3" at bounding box center [469, 154] width 5 height 5
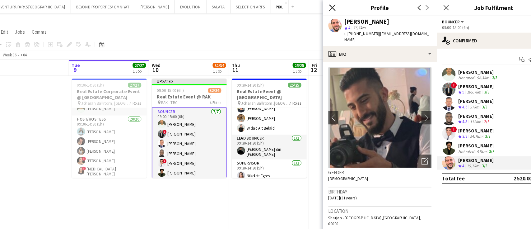
click at [328, 5] on icon "Close pop-in" at bounding box center [328, 7] width 6 height 6
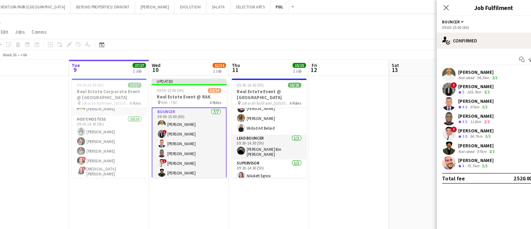
scroll to position [38, 0]
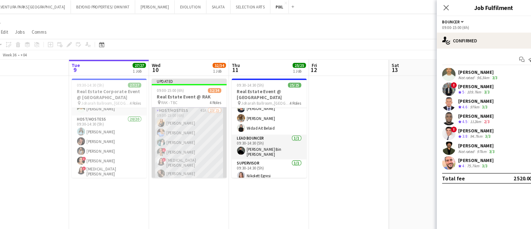
click at [203, 130] on app-card-role "Host/Hostess 41A 23/25 09:00-15:00 (6h) Takwa Nsiri Yana Lazareva Zane Frauendo…" at bounding box center [195, 219] width 70 height 240
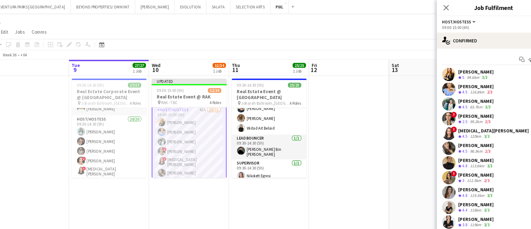
scroll to position [77, 0]
click at [459, 70] on div "94.6km" at bounding box center [459, 71] width 14 height 5
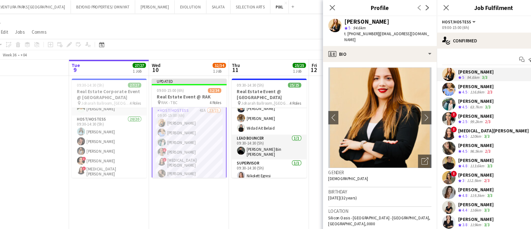
click at [461, 83] on div "116.8km" at bounding box center [463, 85] width 16 height 5
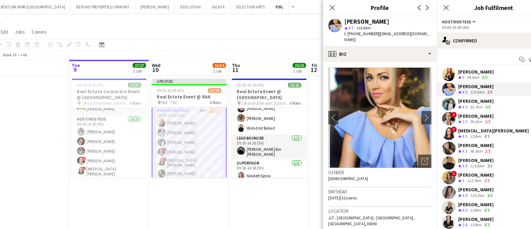
click at [458, 98] on div "63.7km" at bounding box center [462, 99] width 14 height 5
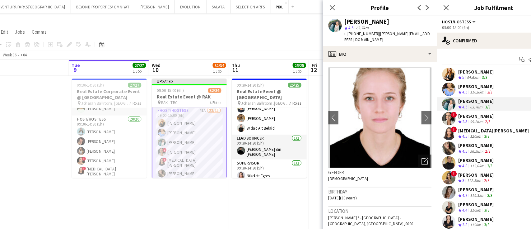
click at [457, 110] on div "99.2km" at bounding box center [462, 112] width 14 height 5
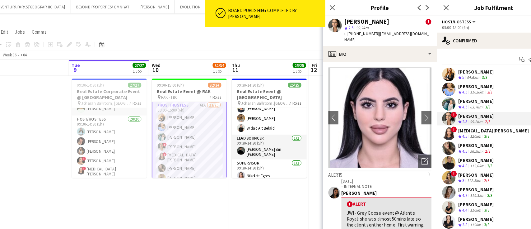
click at [460, 93] on div "Zane Frauendorf" at bounding box center [461, 94] width 33 height 6
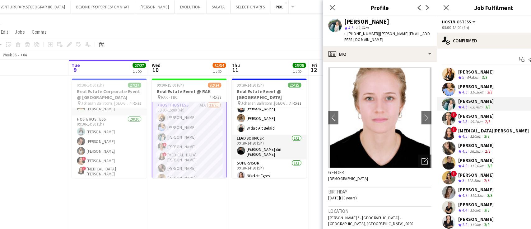
click at [465, 111] on div "99.2km" at bounding box center [462, 112] width 14 height 5
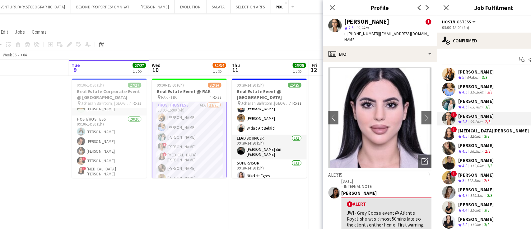
click at [461, 123] on div "[PERSON_NAME]" at bounding box center [478, 122] width 66 height 6
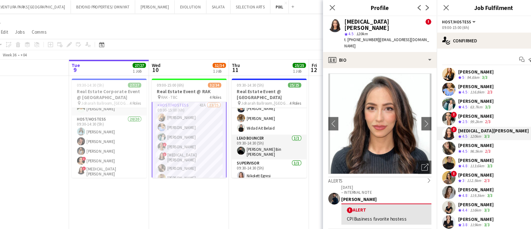
click at [462, 138] on div "96.5km" at bounding box center [462, 140] width 14 height 5
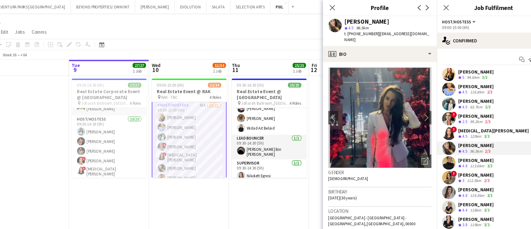
click at [459, 152] on div "113.6km" at bounding box center [463, 154] width 16 height 5
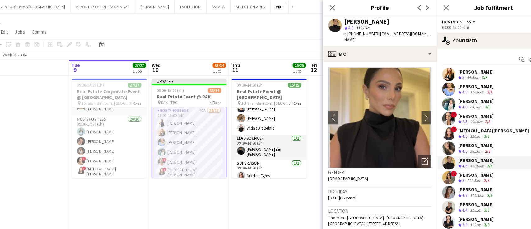
click at [457, 163] on div "Jasmine Berais" at bounding box center [461, 163] width 33 height 6
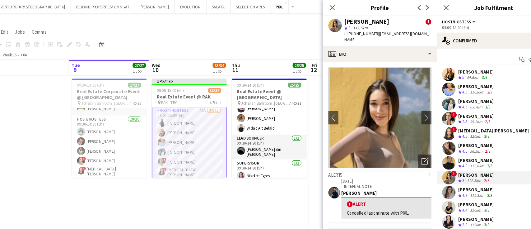
click at [461, 179] on div "119.3km" at bounding box center [463, 181] width 16 height 5
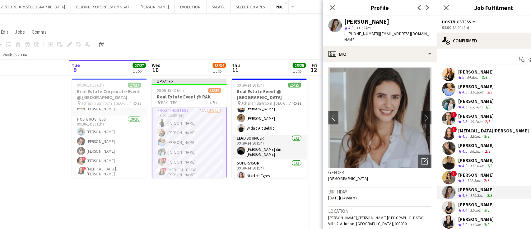
click at [459, 189] on div "Yana Permyakova" at bounding box center [461, 190] width 33 height 6
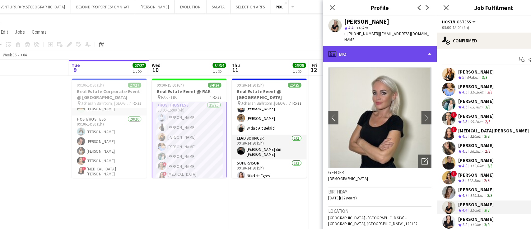
click at [345, 44] on div "profile Bio" at bounding box center [373, 50] width 106 height 15
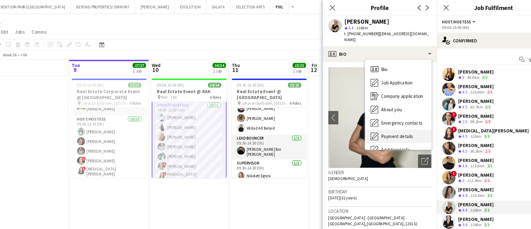
click at [383, 124] on span "Payment details" at bounding box center [389, 127] width 30 height 6
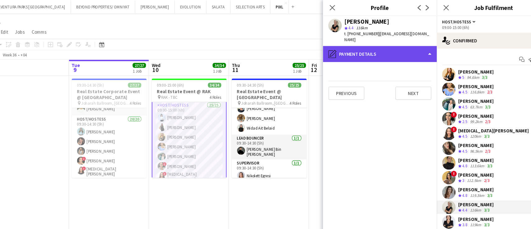
click at [382, 45] on div "pencil4 Payment details" at bounding box center [373, 50] width 106 height 15
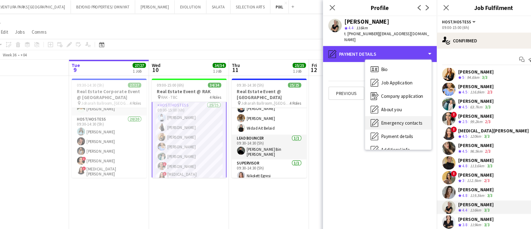
scroll to position [38, 0]
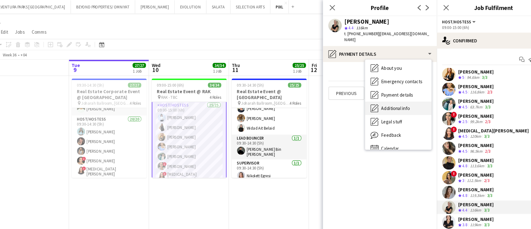
click at [396, 98] on span "Additional info" at bounding box center [387, 101] width 27 height 6
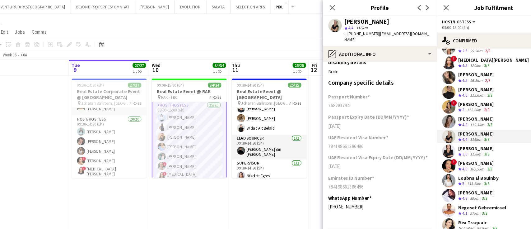
scroll to position [77, 0]
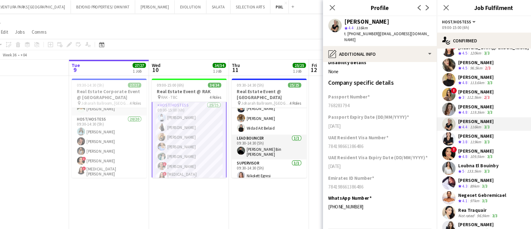
click at [474, 125] on div "Anastasia Nepeina" at bounding box center [461, 127] width 33 height 6
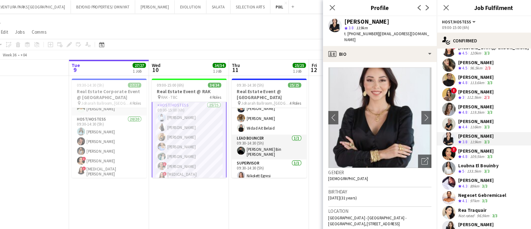
click at [473, 140] on div "Carolina Alvarez" at bounding box center [461, 140] width 33 height 6
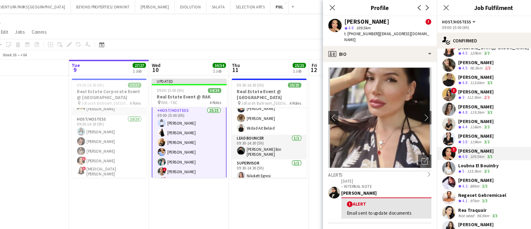
click at [456, 157] on div "133.5km" at bounding box center [460, 159] width 16 height 5
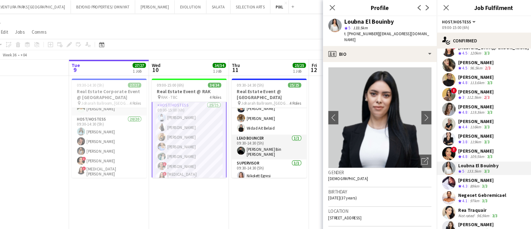
click at [456, 168] on div "Yingying Zhao" at bounding box center [461, 168] width 33 height 6
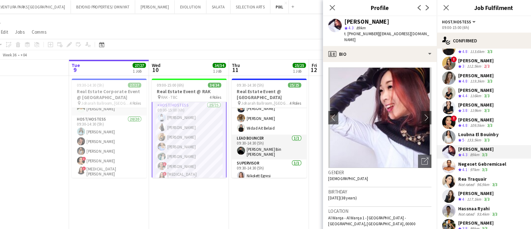
scroll to position [115, 0]
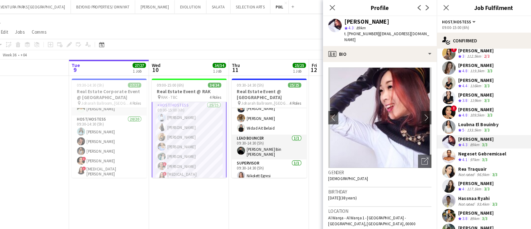
click at [453, 143] on div "Negeset Gebremicael" at bounding box center [467, 143] width 45 height 6
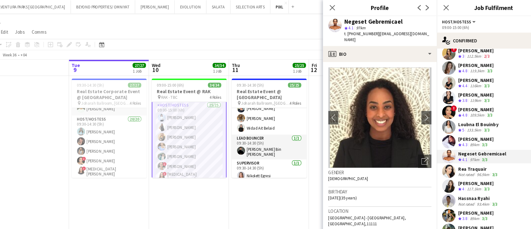
click at [458, 158] on div "Rea Traquair" at bounding box center [464, 157] width 38 height 6
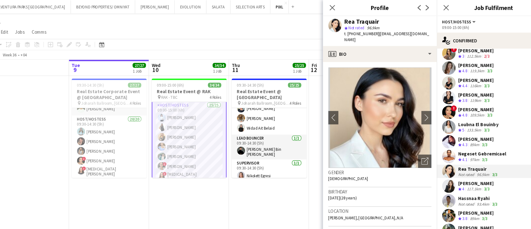
click at [459, 171] on div "Fadoua Sokrate" at bounding box center [461, 170] width 33 height 6
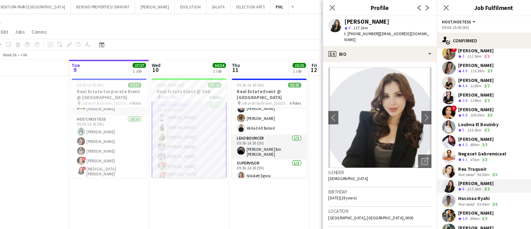
click at [460, 187] on div "Not rated" at bounding box center [453, 189] width 16 height 5
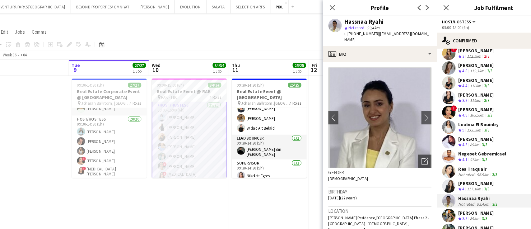
scroll to position [154, 0]
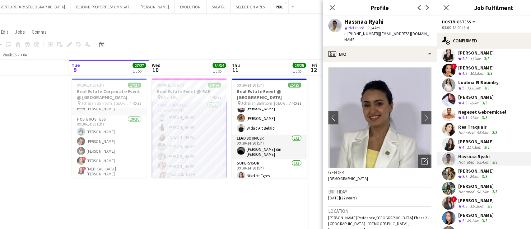
click at [461, 162] on div "89km" at bounding box center [460, 164] width 11 height 5
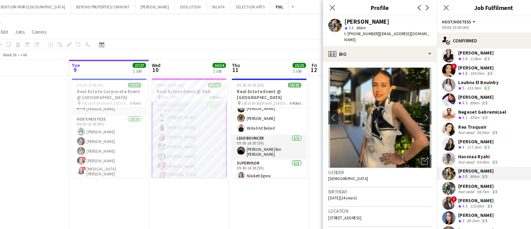
click at [466, 174] on div "Racheal Yeko" at bounding box center [464, 173] width 38 height 6
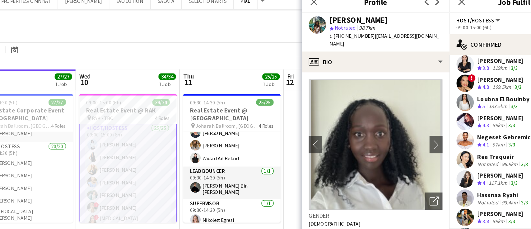
scroll to position [0, 0]
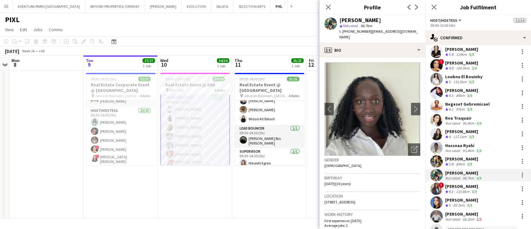
click at [487, 188] on div "! Rajaa Fannan Crew rating 4.3 110.8km 3/3" at bounding box center [478, 188] width 106 height 12
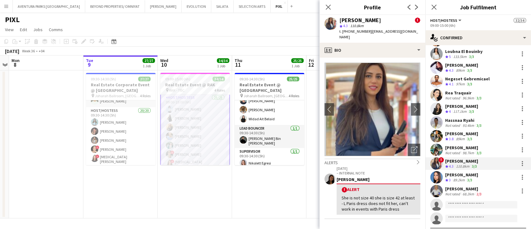
scroll to position [193, 0]
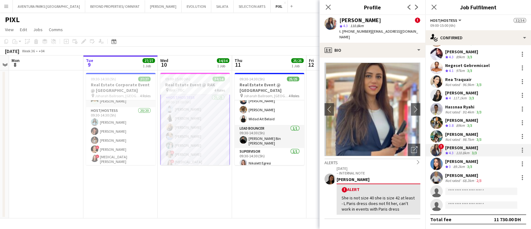
click at [488, 161] on div "Katya Abu Hasan Crew rating 3 89.2km 3/3" at bounding box center [478, 163] width 106 height 12
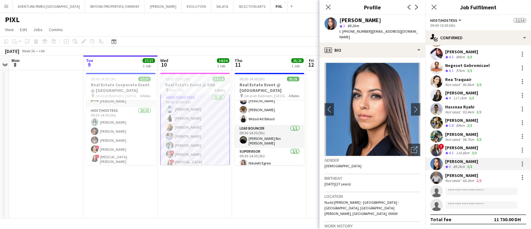
click at [480, 175] on div "Maryna Ratkevych" at bounding box center [464, 175] width 38 height 6
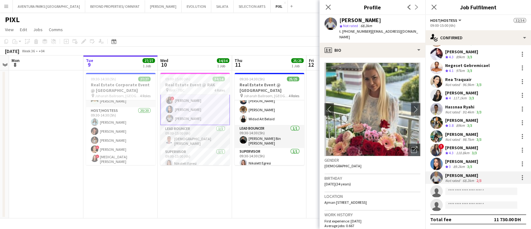
scroll to position [286, 0]
click at [198, 132] on app-card-role "Lead Bouncer 1/1 09:00-15:00 (6h) islam solaiman" at bounding box center [195, 136] width 70 height 23
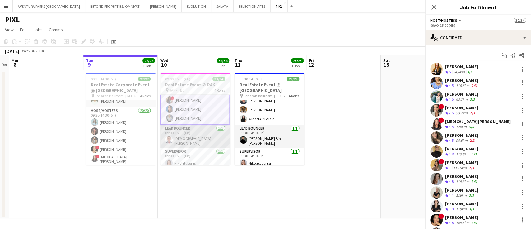
scroll to position [285, 0]
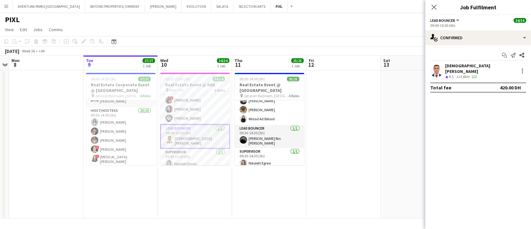
click at [446, 67] on div "islam solaiman" at bounding box center [480, 68] width 71 height 11
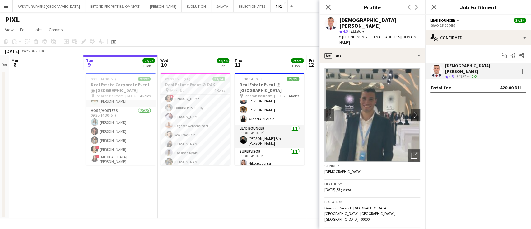
scroll to position [207, 0]
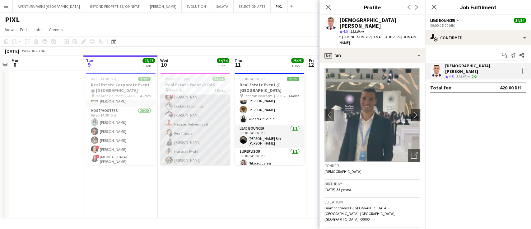
click at [199, 116] on app-card-role "Host/Hostess 25/25 09:00-15:00 (6h) Nina Loyola Elaine Magday Takwa Nsiri Yana …" at bounding box center [195, 83] width 70 height 240
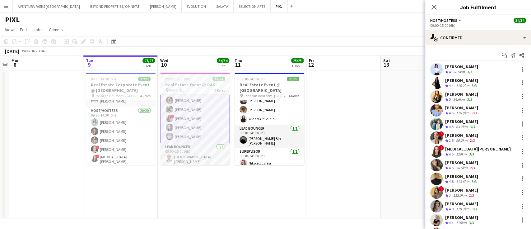
scroll to position [286, 0]
click at [198, 83] on h3 "Real Estate Event @ RAK" at bounding box center [195, 85] width 70 height 6
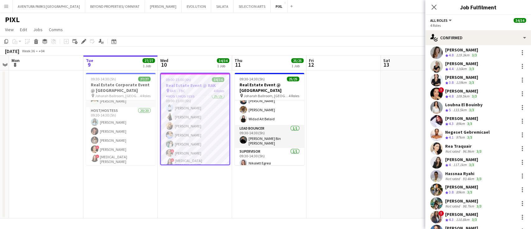
scroll to position [290, 0]
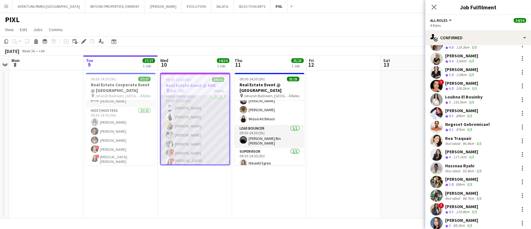
click at [190, 128] on app-card-role "Host/Hostess 25/25 09:00-15:00 (6h) Nina Loyola Elaine Magday Takwa Nsiri Yana …" at bounding box center [195, 213] width 68 height 240
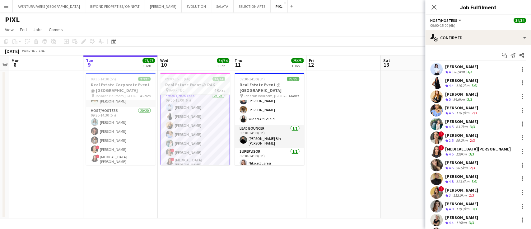
scroll to position [0, 0]
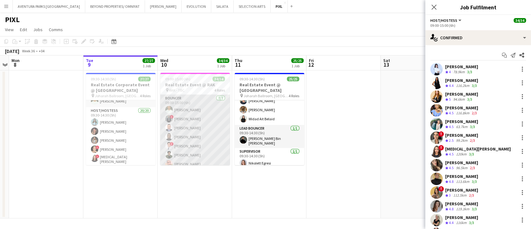
click at [202, 122] on app-card-role "Bouncer 7/7 09:00-15:00 (6h) Adnan Bouhsen ! Hassan Elasfory Victor odinaka Ndu…" at bounding box center [195, 132] width 70 height 75
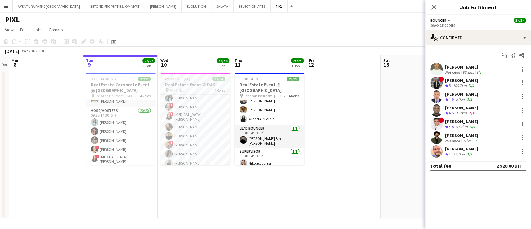
click at [206, 129] on app-card-role "Host/Hostess 25/25 09:00-15:00 (6h) Nina Loyola Elaine Magday Takwa Nsiri Yana …" at bounding box center [195, 167] width 70 height 240
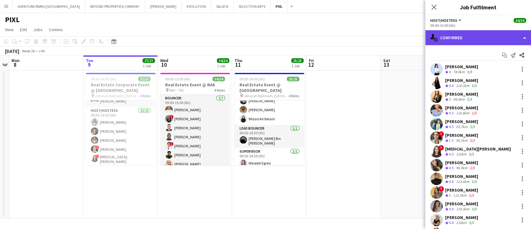
click at [457, 38] on div "single-neutral-actions-check-2 Confirmed" at bounding box center [478, 37] width 106 height 15
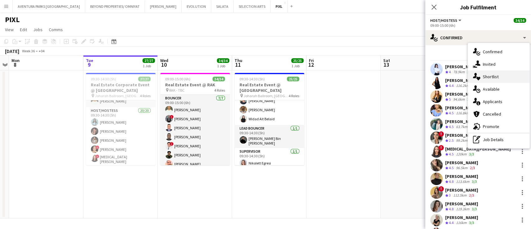
click at [497, 75] on span "Shortlist" at bounding box center [491, 77] width 16 height 6
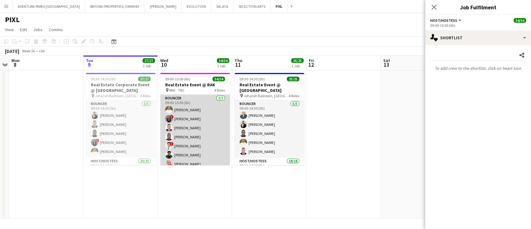
click at [200, 120] on app-card-role "Bouncer 7/7 09:00-15:00 (6h) Adnan Bouhsen ! Hassan Elasfory Victor odinaka Ndu…" at bounding box center [195, 132] width 70 height 75
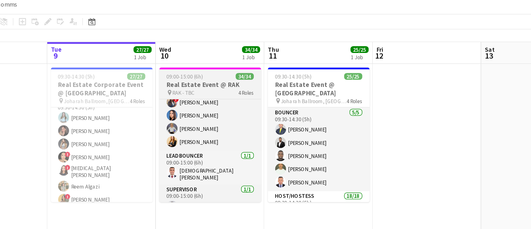
scroll to position [286, 0]
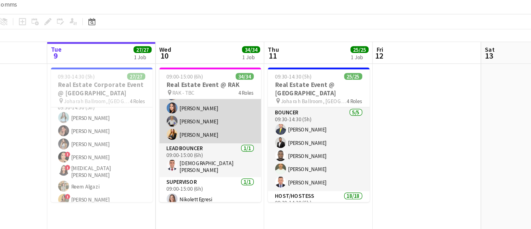
click at [174, 99] on app-card-role "Host/Hostess 25/25 09:00-15:00 (6h) Yana Lazareva Zane Frauendorf ! Salma Laaba…" at bounding box center [195, 5] width 70 height 240
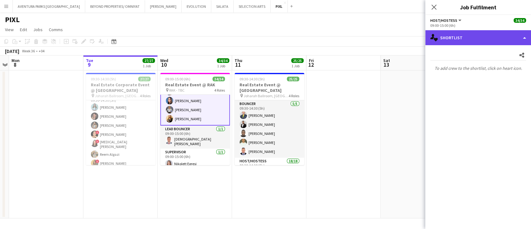
click at [455, 40] on div "single-neutral-actions-heart Shortlist" at bounding box center [478, 37] width 106 height 15
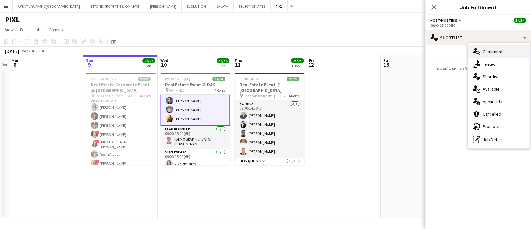
click at [499, 54] on span "Confirmed" at bounding box center [493, 52] width 20 height 6
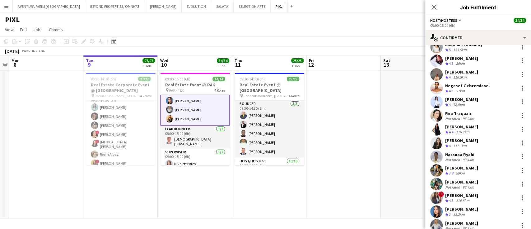
scroll to position [193, 0]
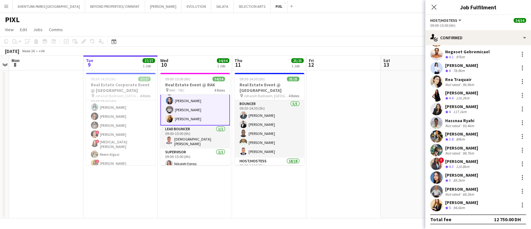
click at [475, 92] on div "Elaine Magday Crew rating 4.4 116.2km" at bounding box center [478, 95] width 106 height 12
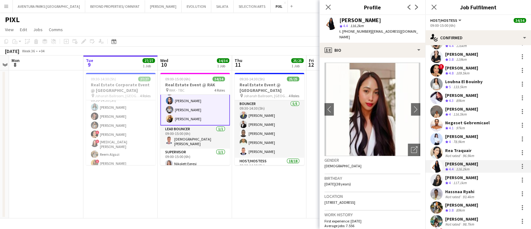
scroll to position [110, 0]
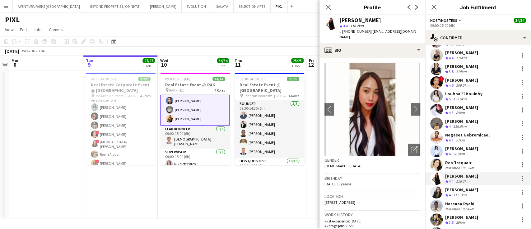
click at [466, 118] on div "Kristina Kukec" at bounding box center [461, 121] width 33 height 6
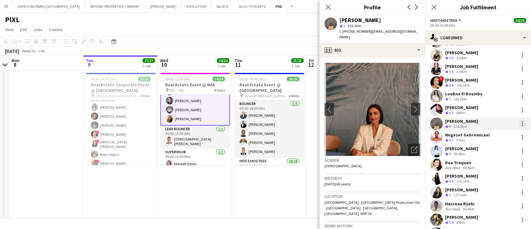
click at [522, 123] on div at bounding box center [522, 123] width 1 height 1
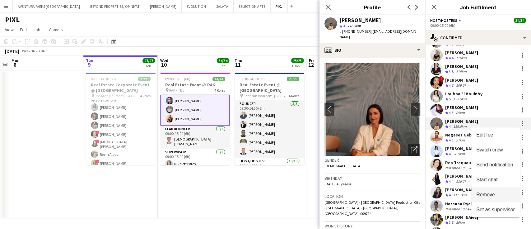
click at [499, 192] on span "Remove" at bounding box center [495, 195] width 39 height 6
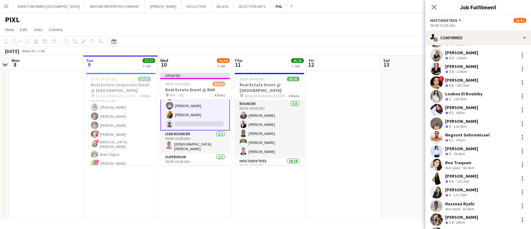
click at [374, 81] on app-date-cell at bounding box center [344, 144] width 74 height 148
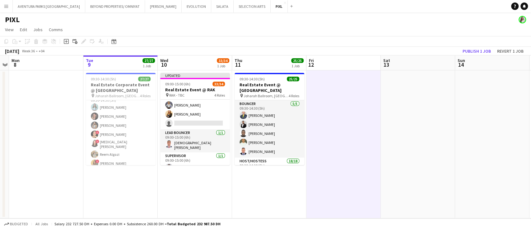
scroll to position [285, 0]
click at [481, 49] on button "Publish 1 job" at bounding box center [476, 51] width 33 height 8
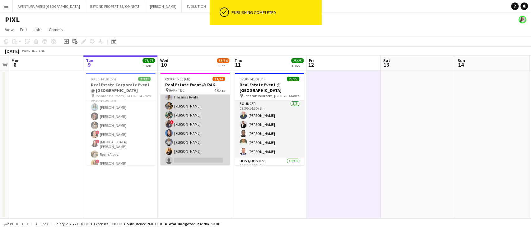
click at [202, 124] on app-card-role "Host/Hostess 38A 24/25 09:00-15:00 (6h) Yana Lazareva Zane Frauendorf ! Salma L…" at bounding box center [195, 47] width 70 height 240
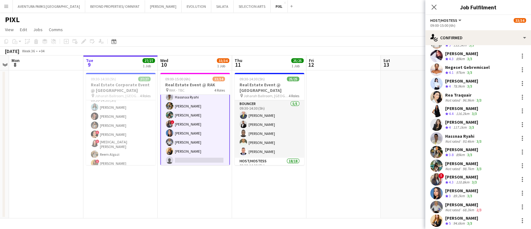
scroll to position [152, 0]
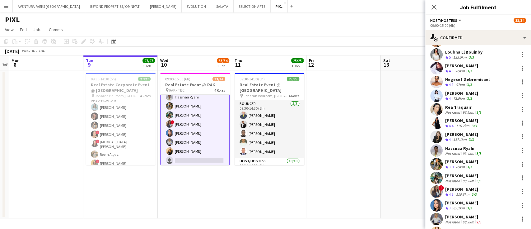
click at [470, 97] on app-skills-label "3/3" at bounding box center [469, 98] width 5 height 5
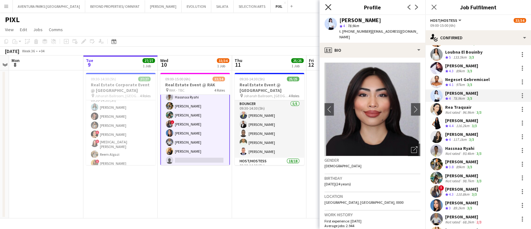
click at [327, 7] on icon "Close pop-in" at bounding box center [328, 7] width 6 height 6
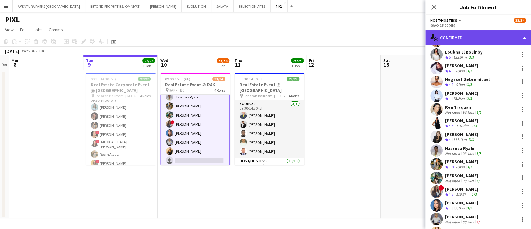
click at [454, 37] on div "single-neutral-actions-check-2 Confirmed" at bounding box center [478, 37] width 106 height 15
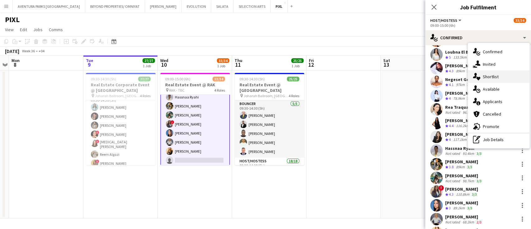
click at [503, 77] on div "single-neutral-actions-heart Shortlist" at bounding box center [499, 76] width 62 height 12
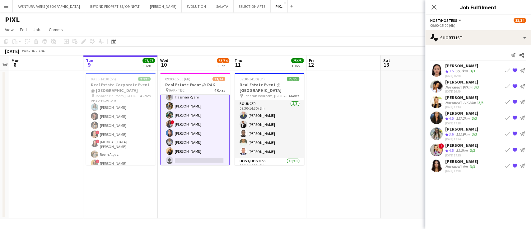
click at [196, 153] on app-card-role "Host/Hostess 38A 24/25 09:00-15:00 (6h) Yana Lazareva Zane Frauendorf ! Salma L…" at bounding box center [195, 46] width 70 height 241
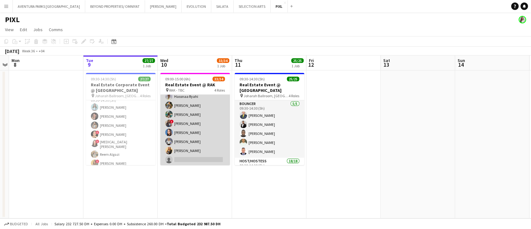
scroll to position [243, 0]
click at [184, 156] on app-card-role "Host/Hostess 38A 24/25 09:00-15:00 (6h) Yana Lazareva Zane Frauendorf ! Salma L…" at bounding box center [195, 47] width 70 height 240
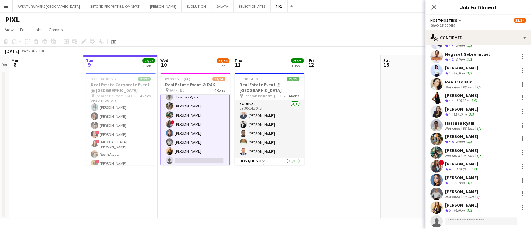
scroll to position [193, 0]
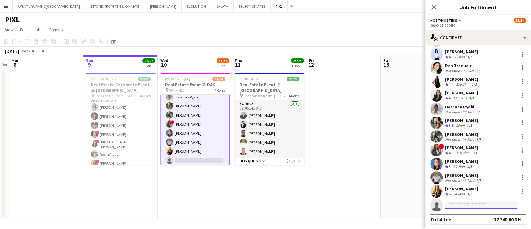
click at [464, 204] on input at bounding box center [481, 204] width 72 height 7
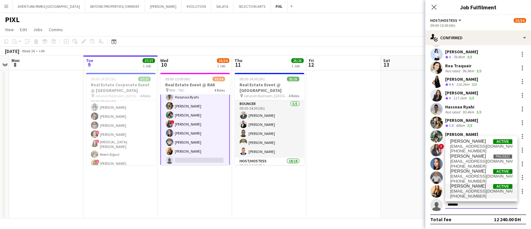
type input "*******"
click at [472, 184] on span "Cynthia Stanley" at bounding box center [468, 185] width 36 height 5
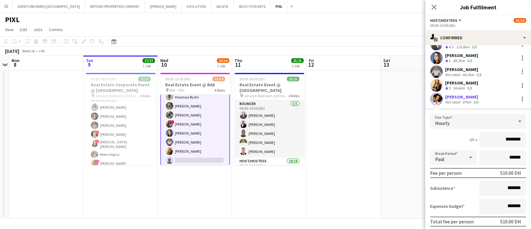
scroll to position [334, 0]
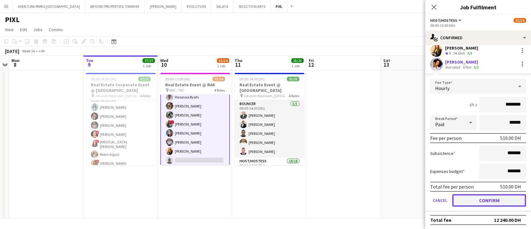
click at [485, 199] on button "Confirm" at bounding box center [489, 200] width 74 height 12
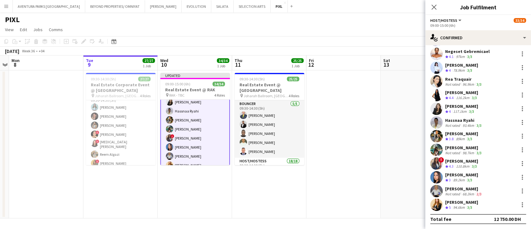
scroll to position [193, 0]
click at [366, 179] on app-date-cell at bounding box center [344, 144] width 74 height 148
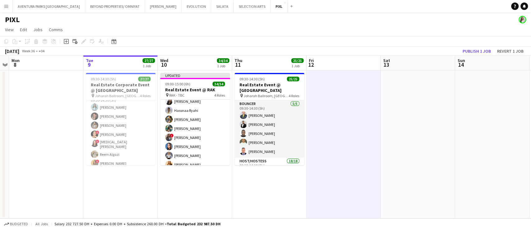
scroll to position [243, 0]
click at [476, 50] on button "Publish 1 job" at bounding box center [476, 51] width 33 height 8
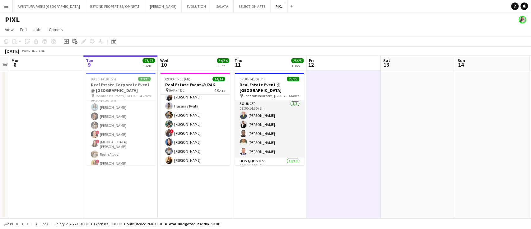
click at [432, 8] on app-navbar "Menu Boards Boards Boards All jobs Status Workforce Workforce My Workforce Recr…" at bounding box center [265, 6] width 531 height 12
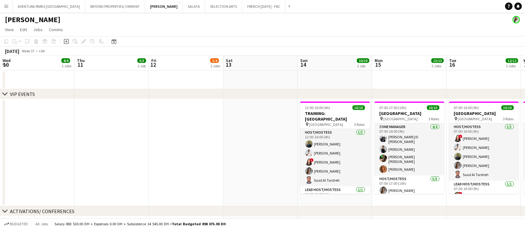
scroll to position [0, 224]
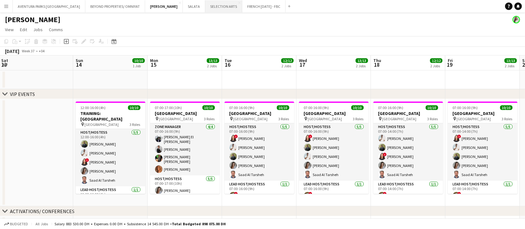
click at [205, 7] on button "SELECTION ARTS Close" at bounding box center [223, 6] width 37 height 12
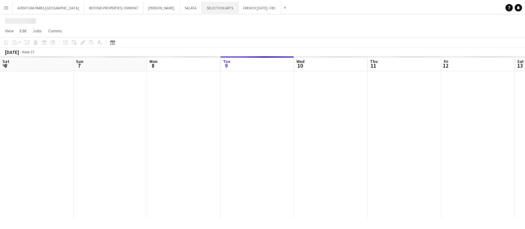
scroll to position [0, 149]
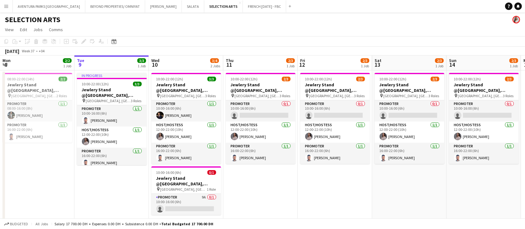
click at [421, 198] on app-date-cell "10:00-22:00 (12h) 2/3 Jewlery Stand @[GEOGRAPHIC_DATA], [GEOGRAPHIC_DATA] pin […" at bounding box center [409, 149] width 74 height 158
